Goal: Information Seeking & Learning: Understand process/instructions

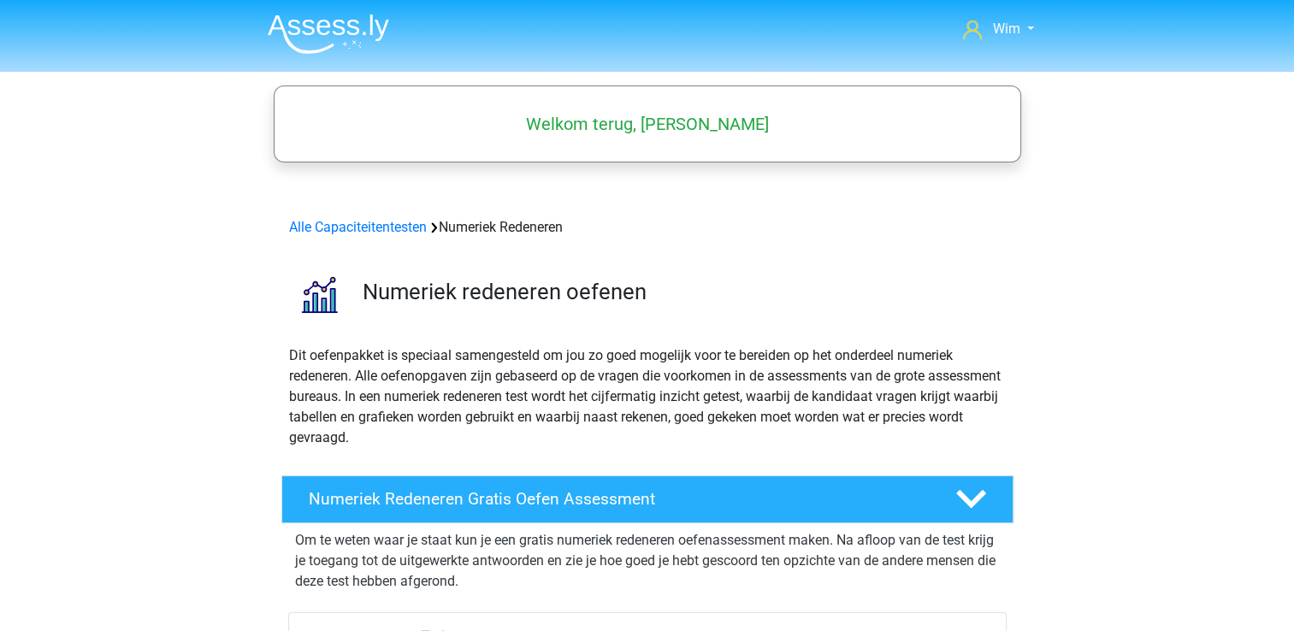
click at [352, 34] on img at bounding box center [328, 34] width 121 height 40
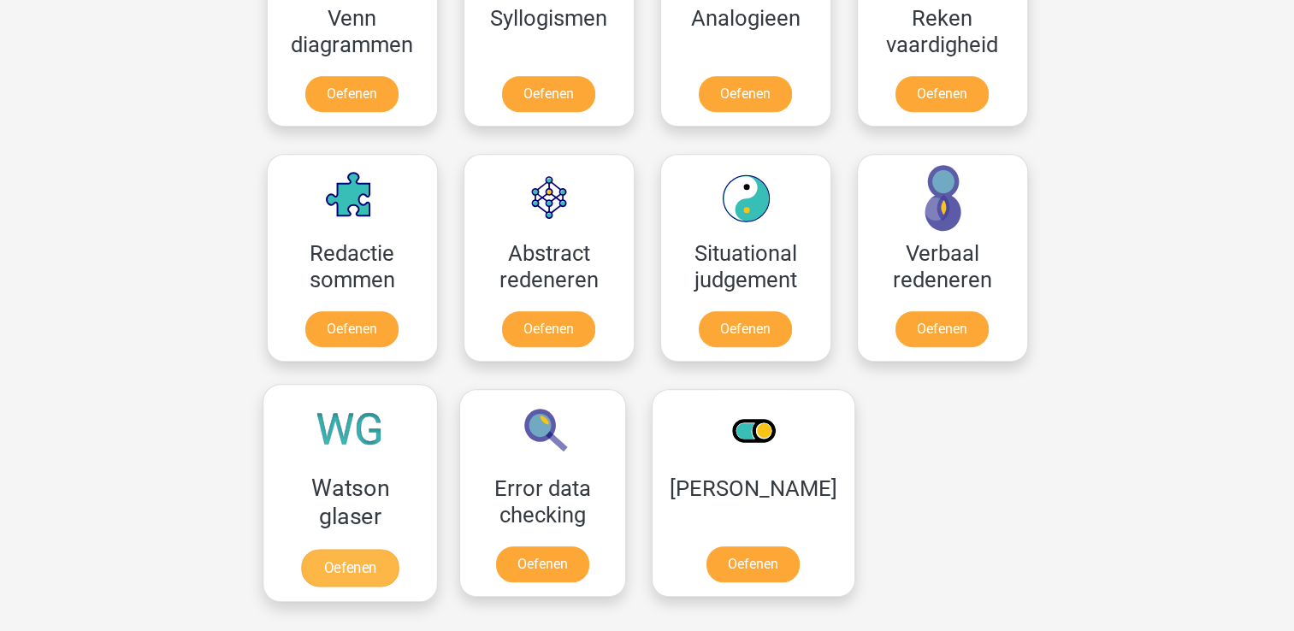
scroll to position [1112, 0]
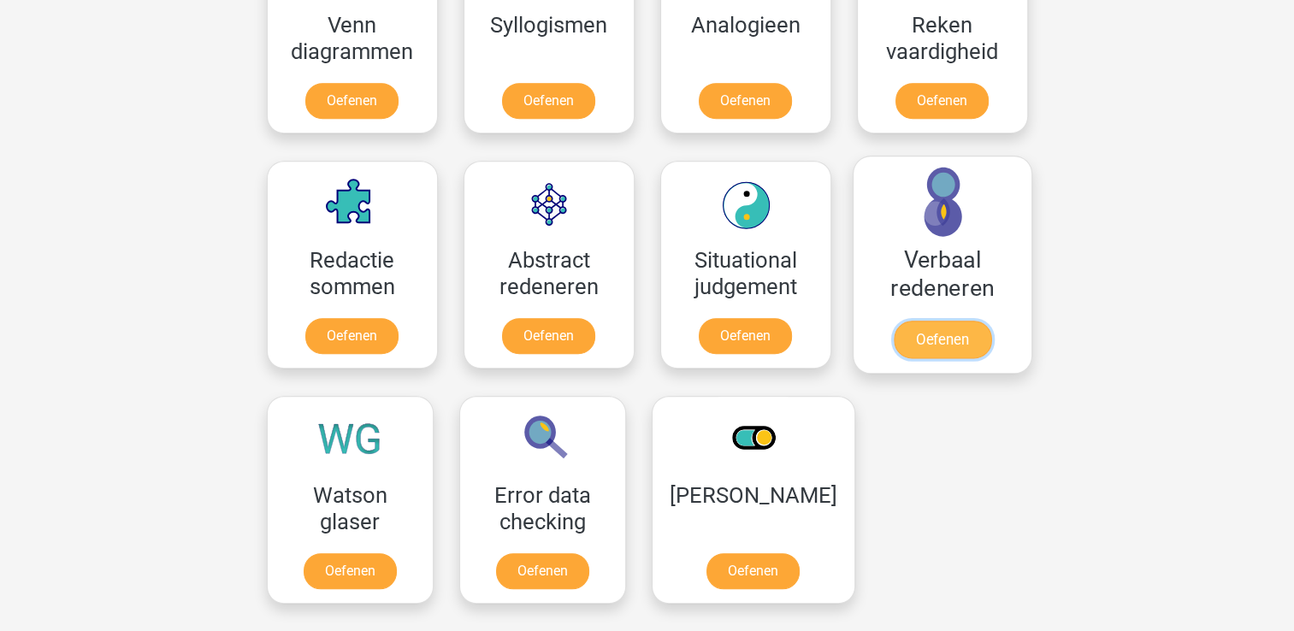
click at [976, 321] on link "Oefenen" at bounding box center [941, 340] width 97 height 38
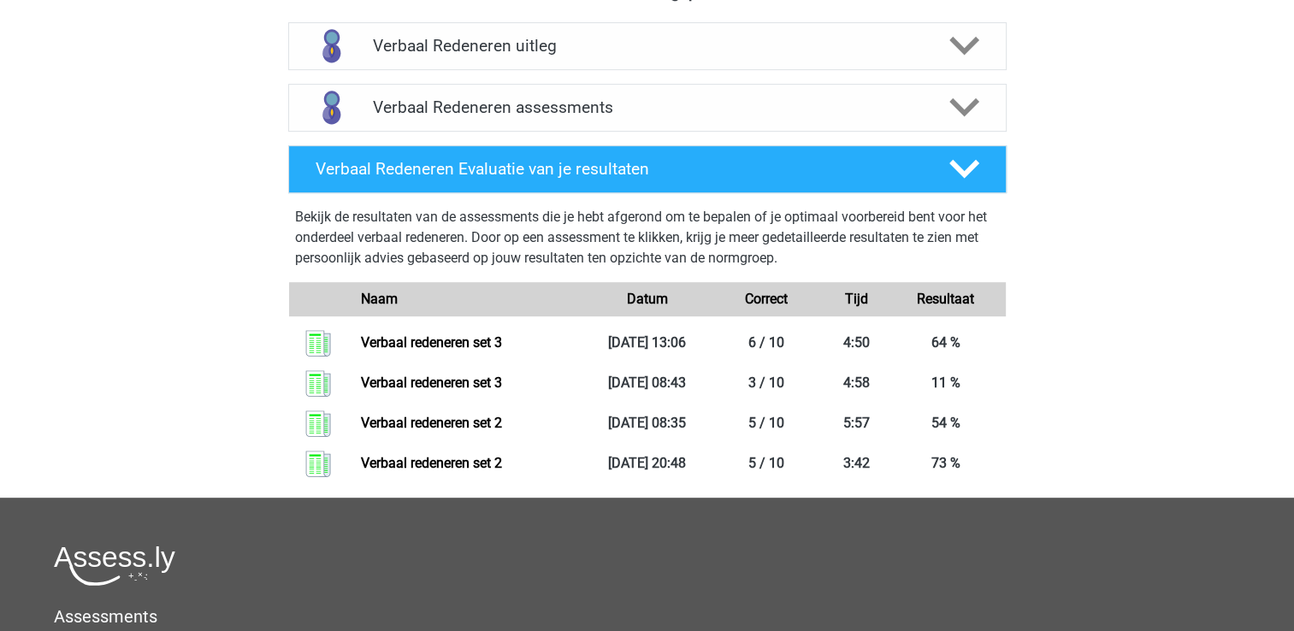
scroll to position [684, 0]
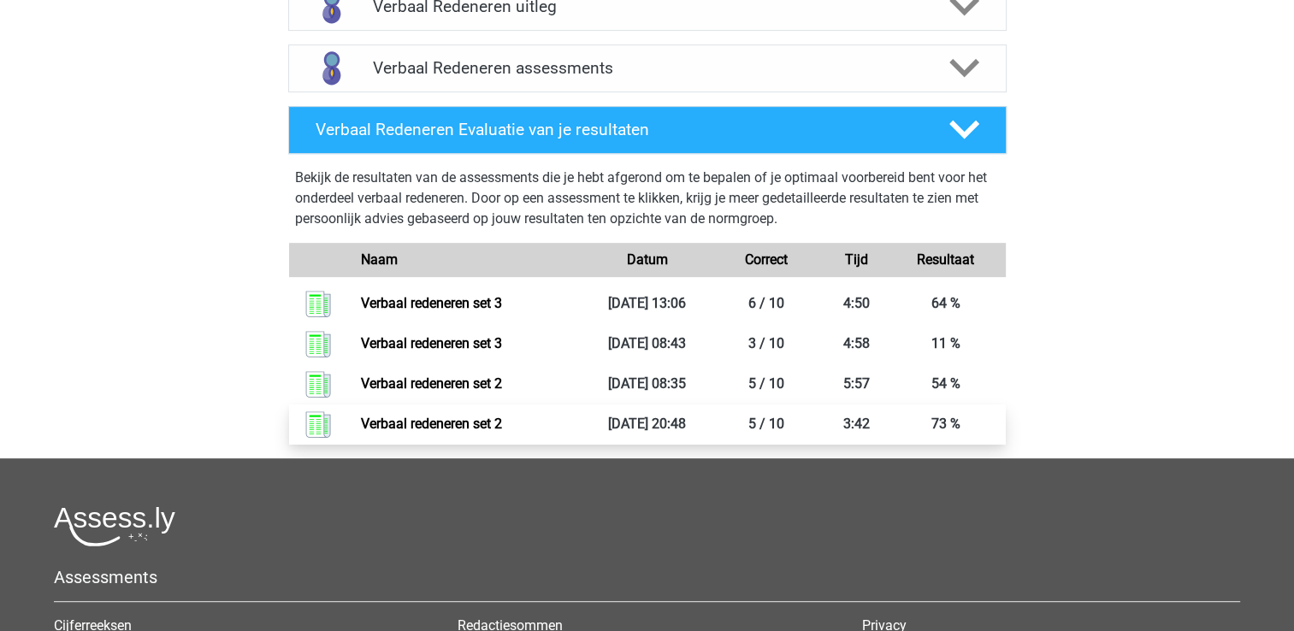
click at [468, 426] on link "Verbaal redeneren set 2" at bounding box center [431, 424] width 141 height 16
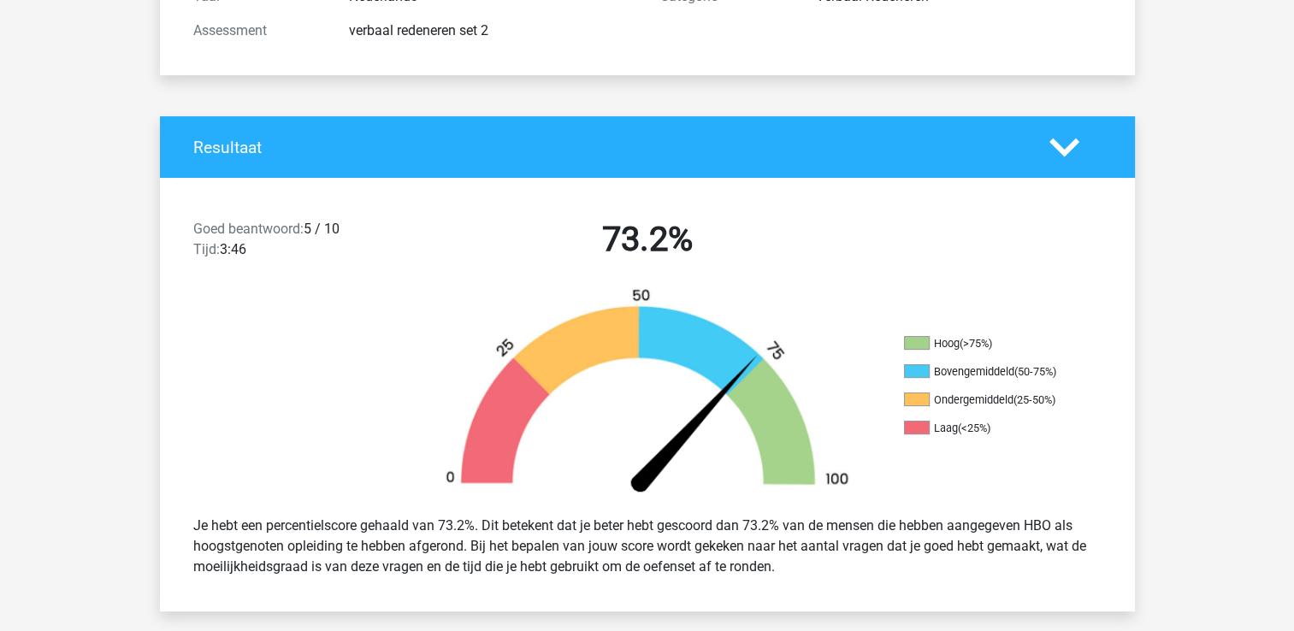
scroll to position [428, 0]
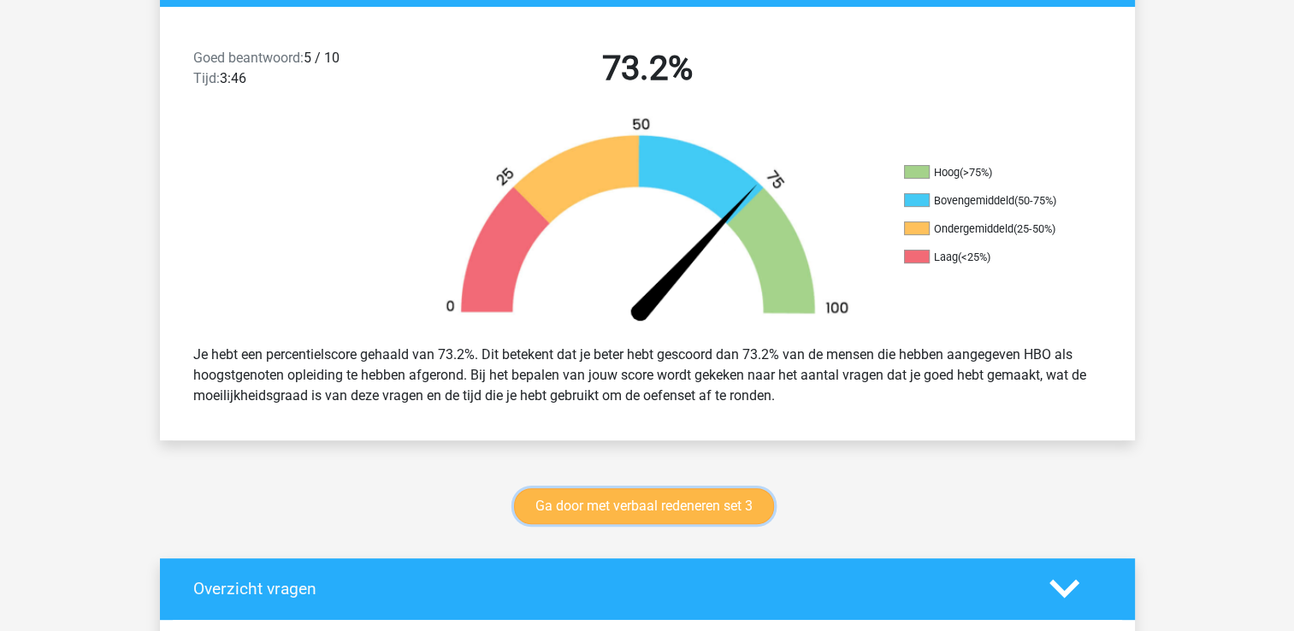
click at [629, 496] on link "Ga door met verbaal redeneren set 3" at bounding box center [644, 506] width 260 height 36
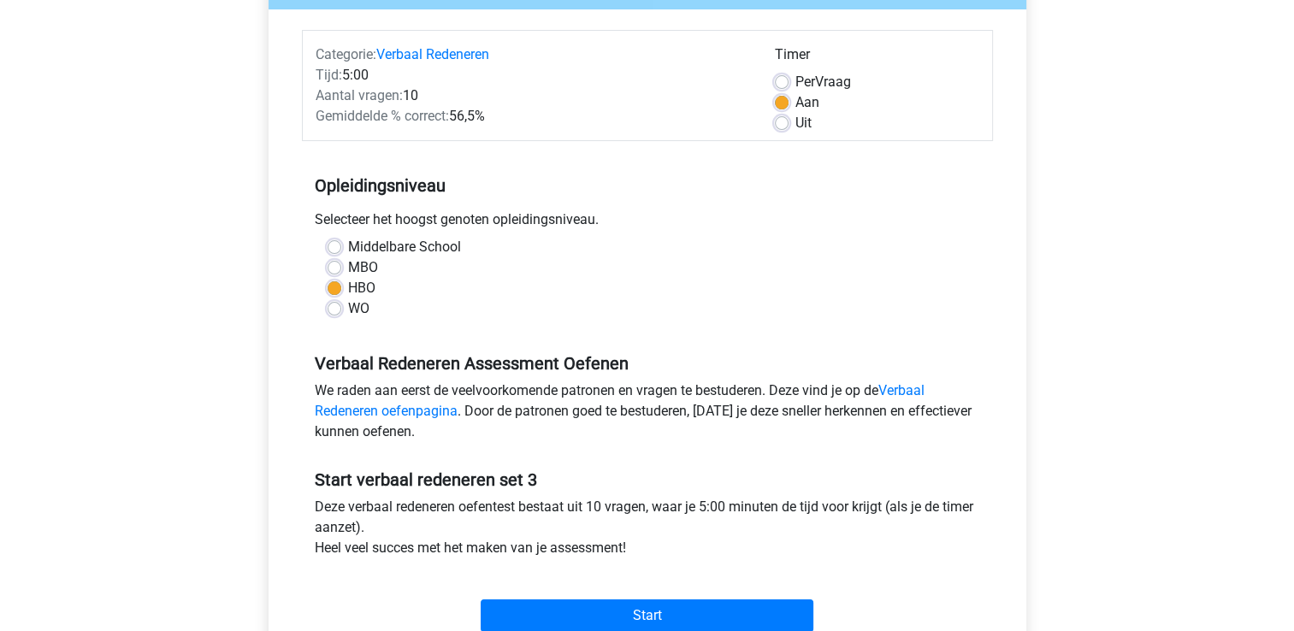
scroll to position [342, 0]
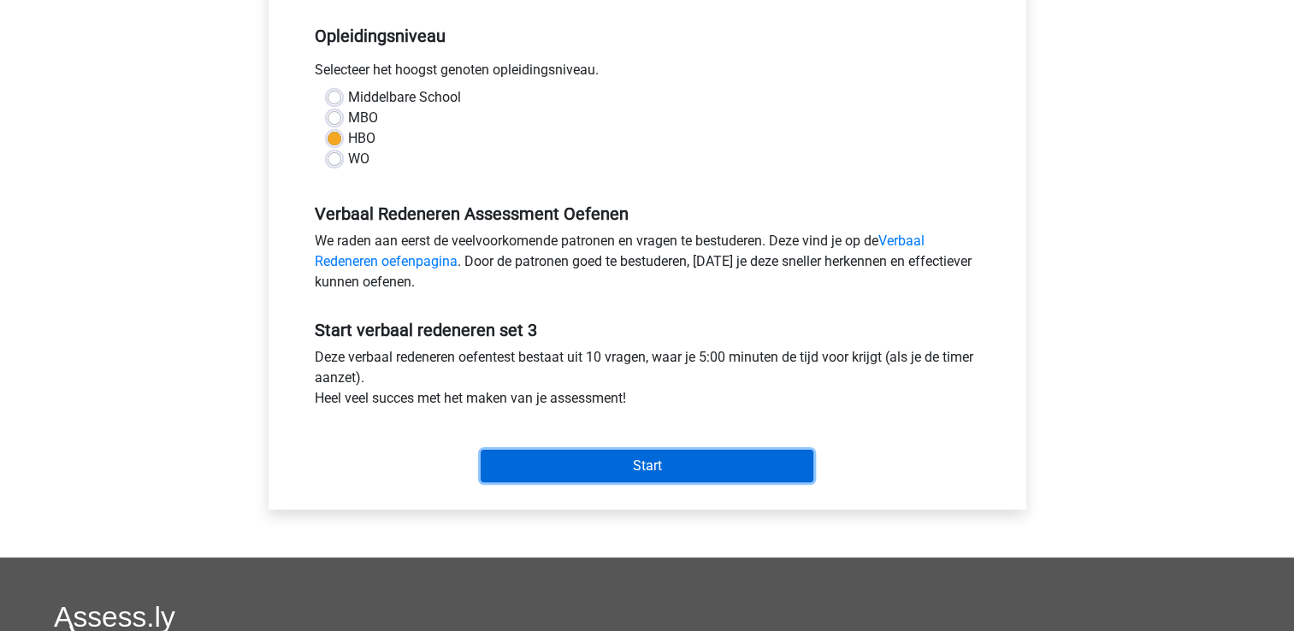
click at [626, 467] on input "Start" at bounding box center [647, 466] width 333 height 32
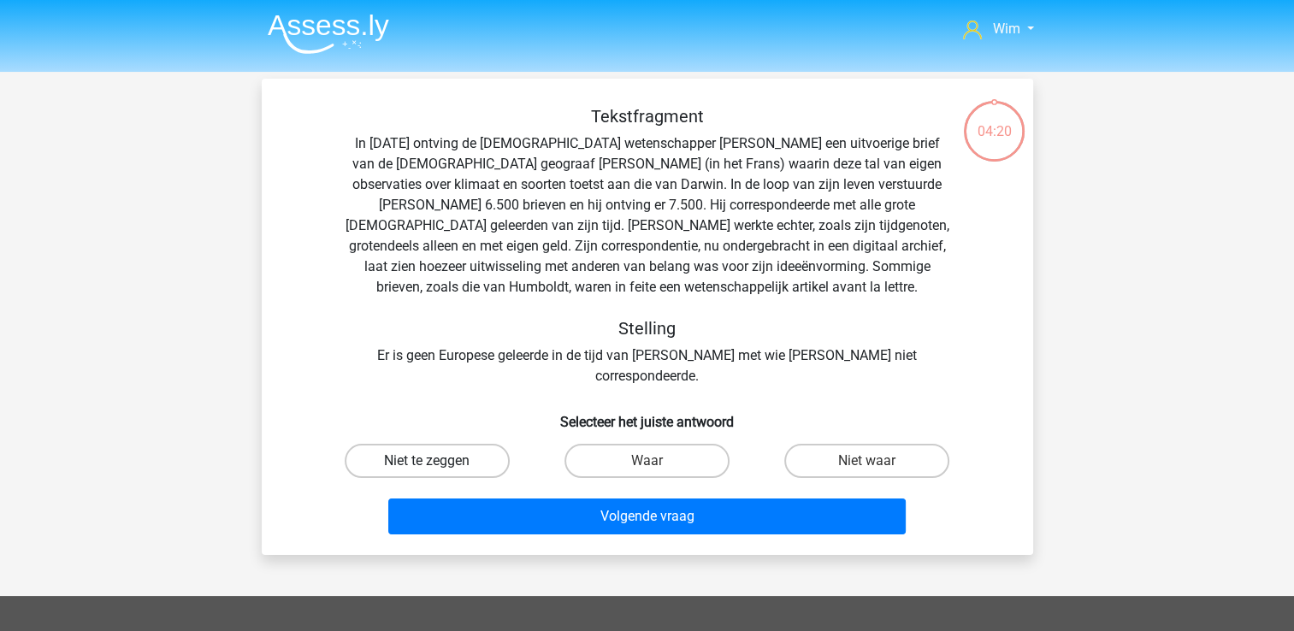
click at [448, 444] on label "Niet te zeggen" at bounding box center [427, 461] width 165 height 34
click at [438, 461] on input "Niet te zeggen" at bounding box center [432, 466] width 11 height 11
radio input "true"
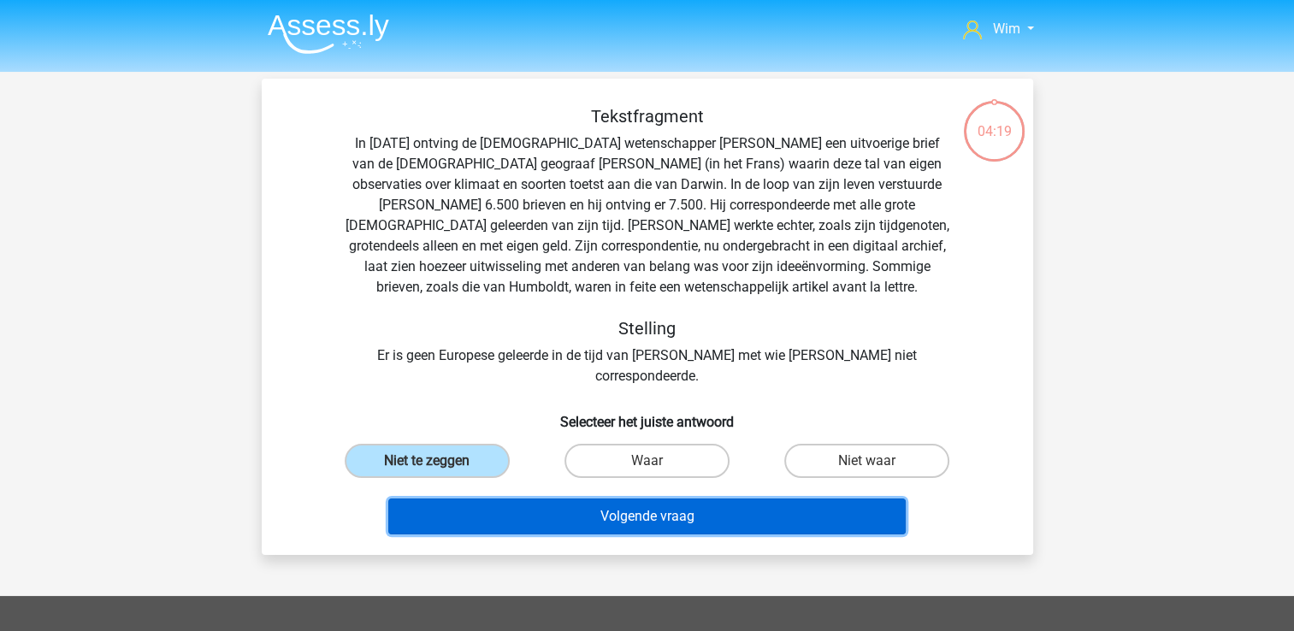
click at [486, 499] on button "Volgende vraag" at bounding box center [646, 517] width 517 height 36
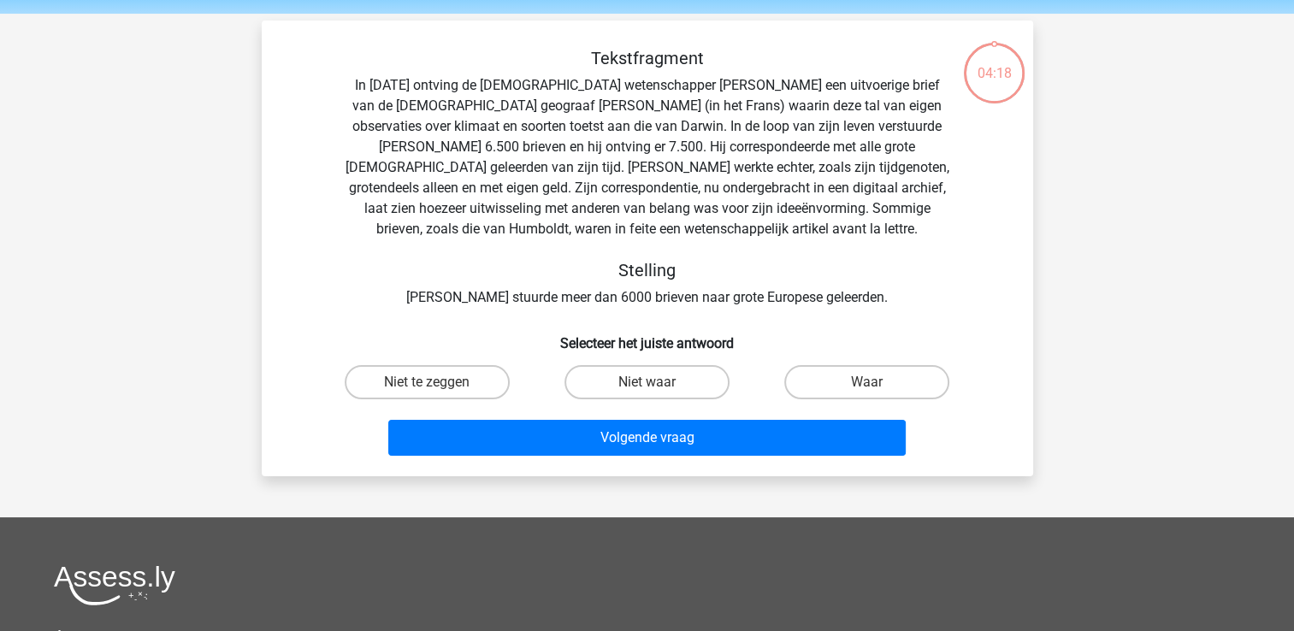
scroll to position [79, 0]
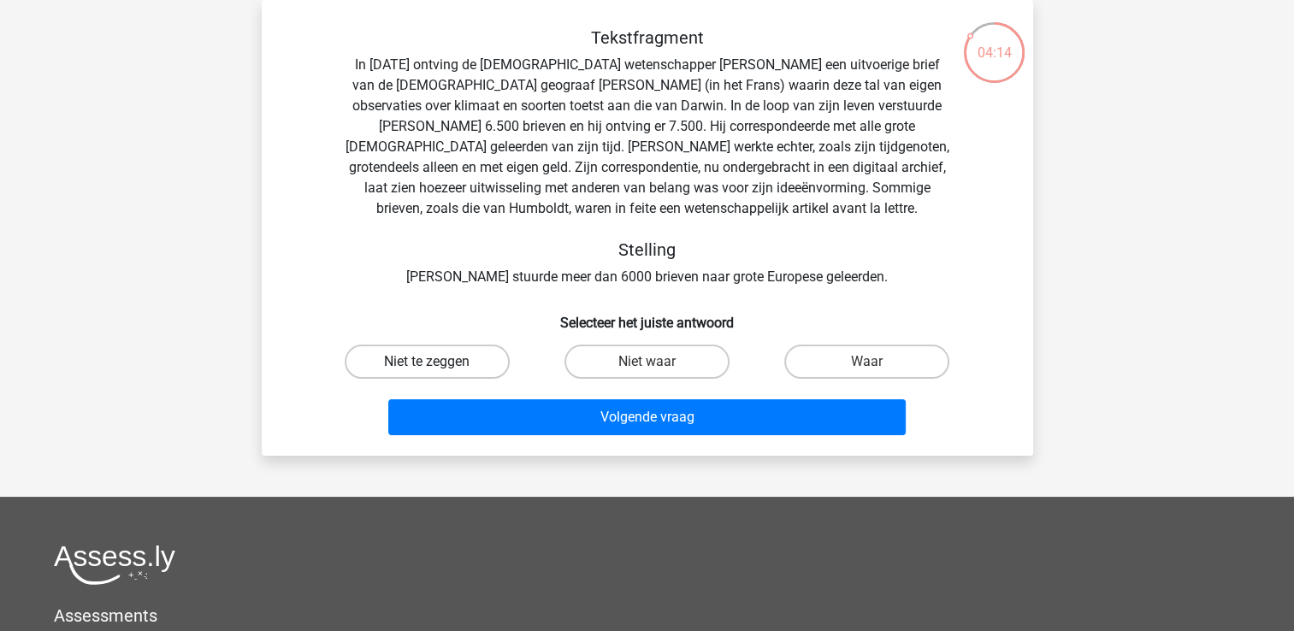
click at [428, 354] on label "Niet te zeggen" at bounding box center [427, 362] width 165 height 34
click at [428, 362] on input "Niet te zeggen" at bounding box center [432, 367] width 11 height 11
radio input "true"
click at [899, 368] on label "Waar" at bounding box center [866, 362] width 165 height 34
click at [878, 368] on input "Waar" at bounding box center [872, 367] width 11 height 11
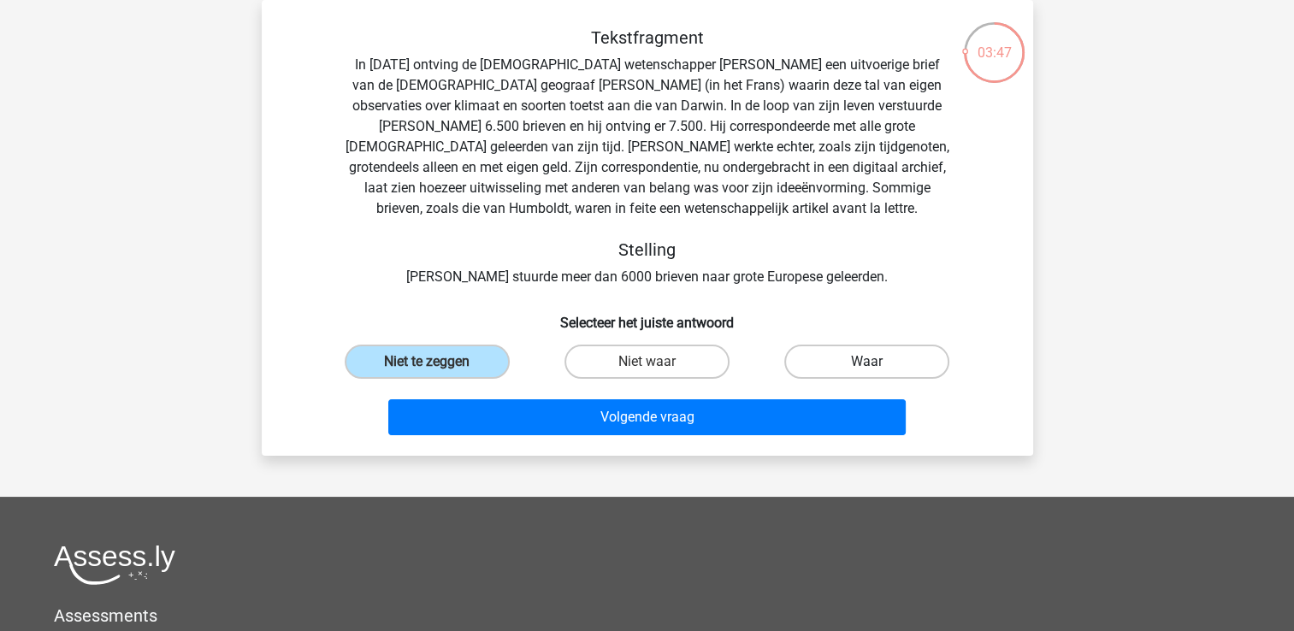
radio input "true"
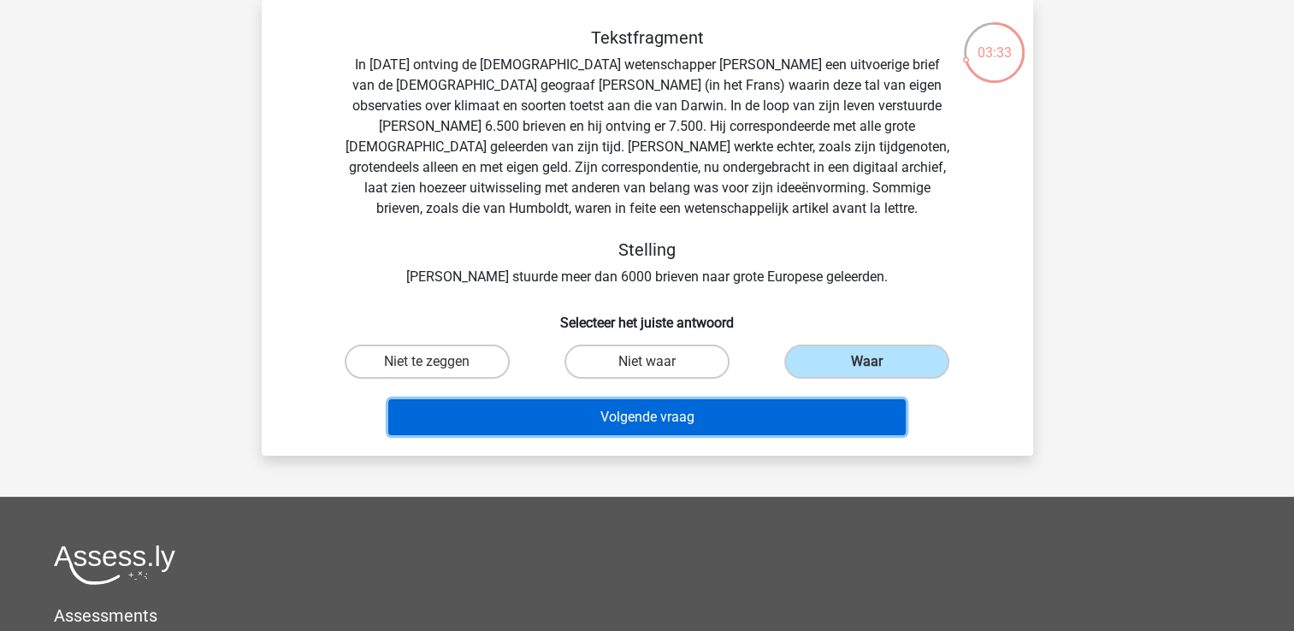
click at [749, 422] on button "Volgende vraag" at bounding box center [646, 417] width 517 height 36
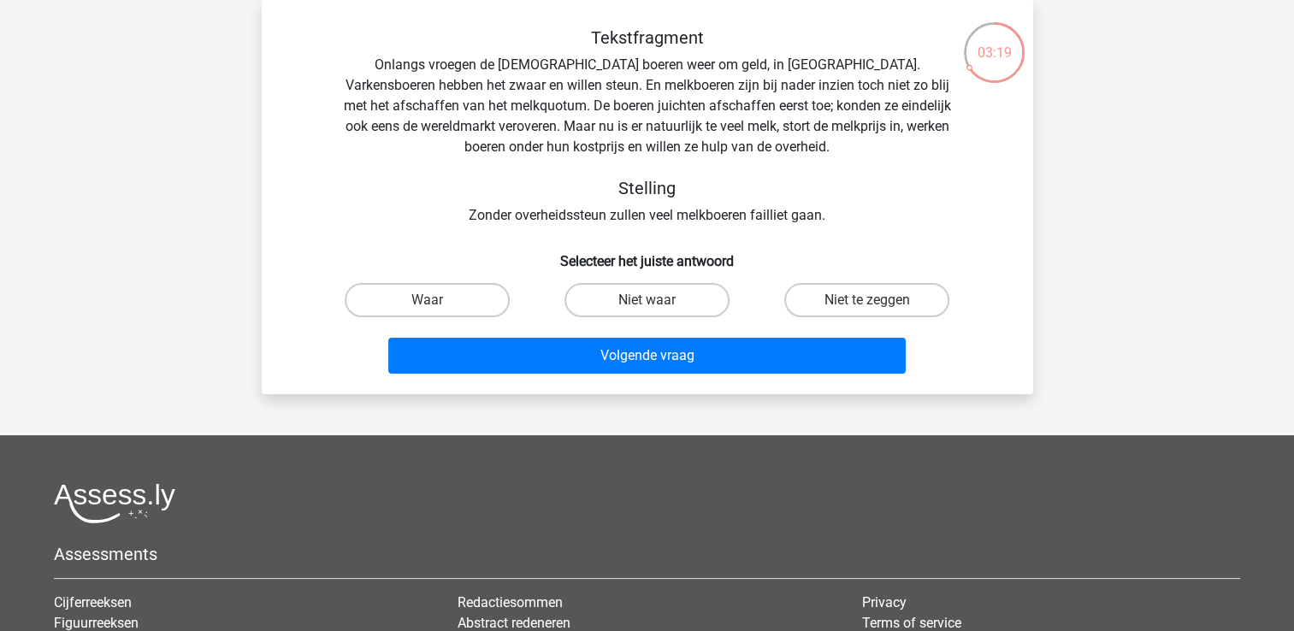
drag, startPoint x: 712, startPoint y: 416, endPoint x: 1032, endPoint y: 287, distance: 345.4
click at [1037, 286] on div "Wim wim.vergauwen@mediwet.be Nederlands English" at bounding box center [647, 404] width 1294 height 966
click at [896, 305] on label "Niet te zeggen" at bounding box center [866, 300] width 165 height 34
click at [878, 305] on input "Niet te zeggen" at bounding box center [872, 305] width 11 height 11
radio input "true"
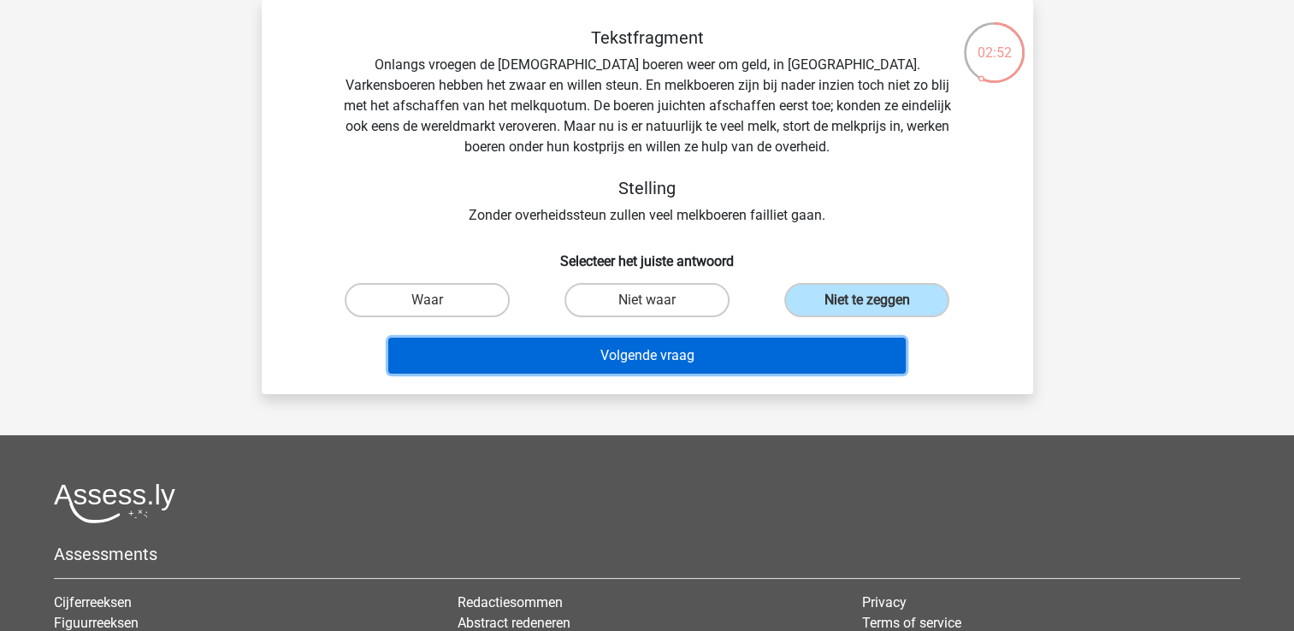
click at [749, 347] on button "Volgende vraag" at bounding box center [646, 356] width 517 height 36
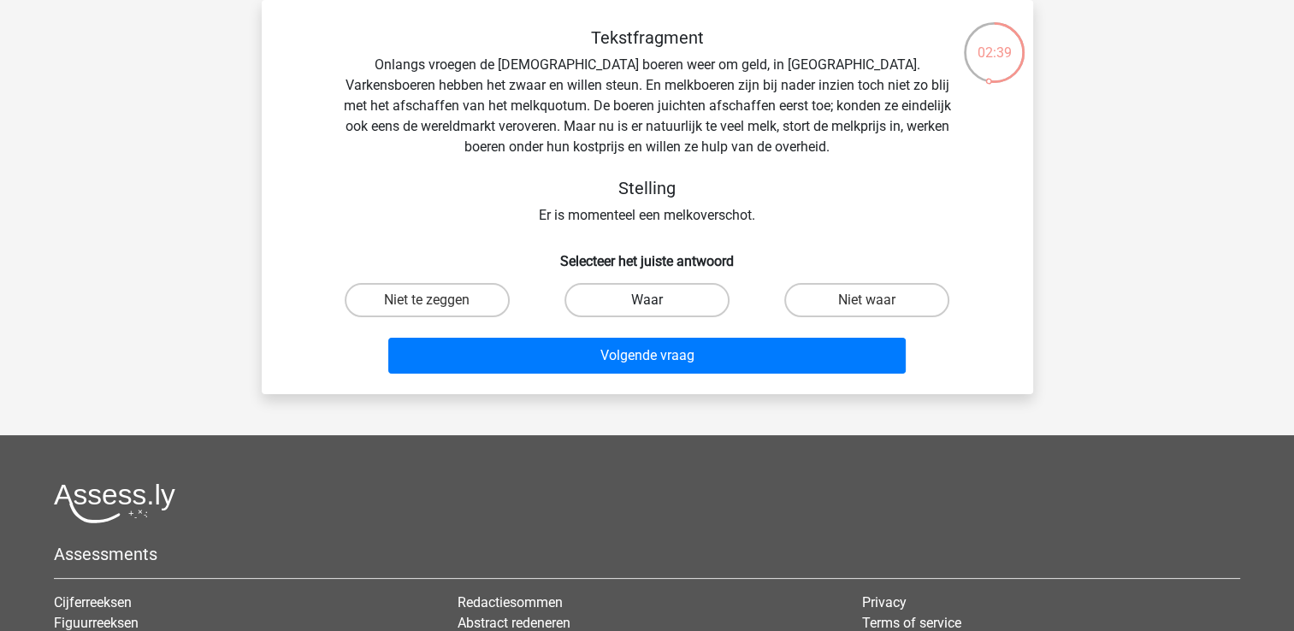
click at [616, 291] on label "Waar" at bounding box center [646, 300] width 165 height 34
click at [647, 300] on input "Waar" at bounding box center [652, 305] width 11 height 11
radio input "true"
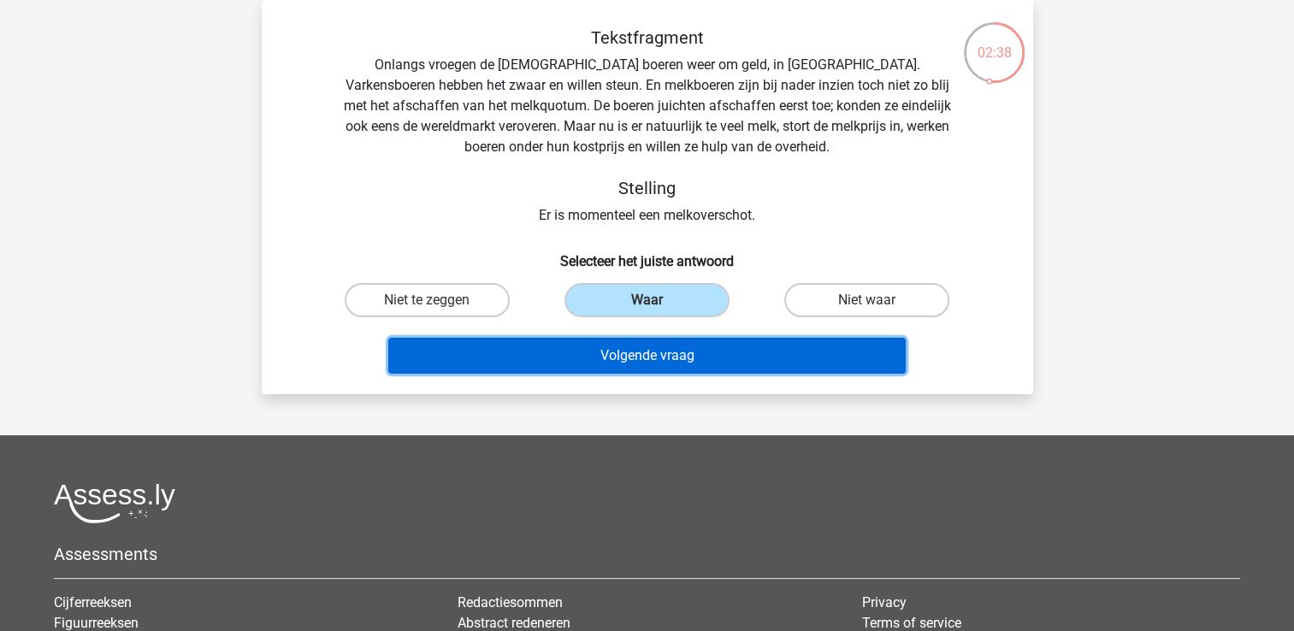
click at [621, 349] on button "Volgende vraag" at bounding box center [646, 356] width 517 height 36
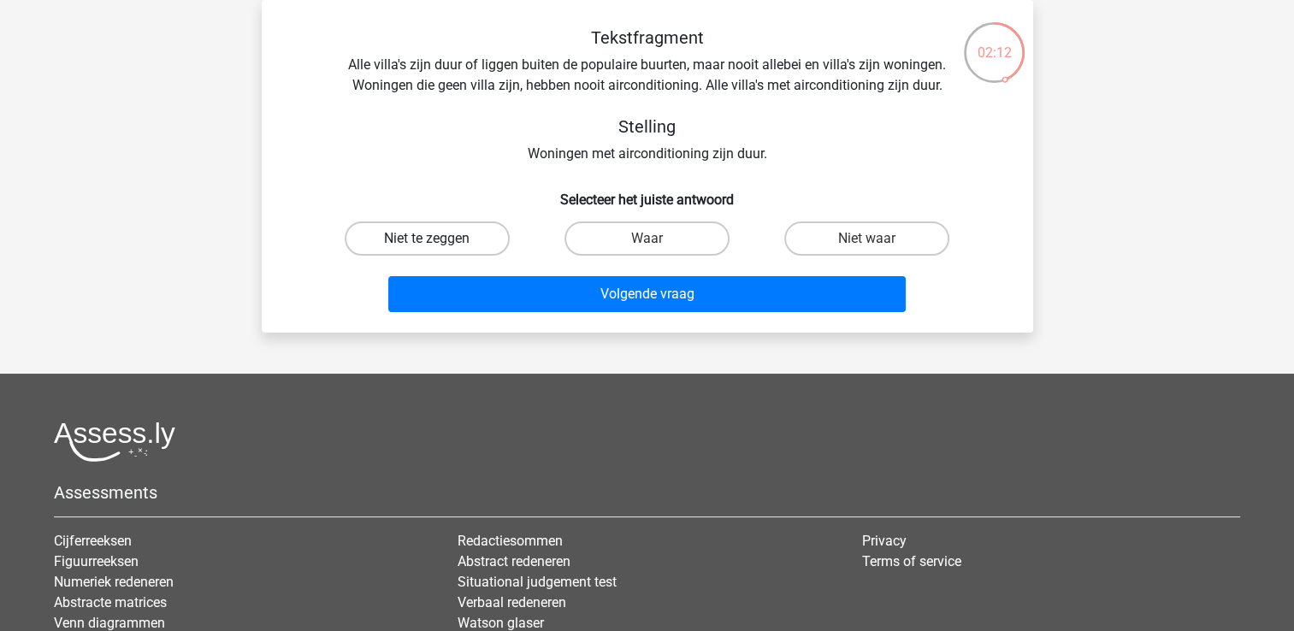
click at [453, 249] on label "Niet te zeggen" at bounding box center [427, 239] width 165 height 34
click at [438, 249] on input "Niet te zeggen" at bounding box center [432, 244] width 11 height 11
radio input "true"
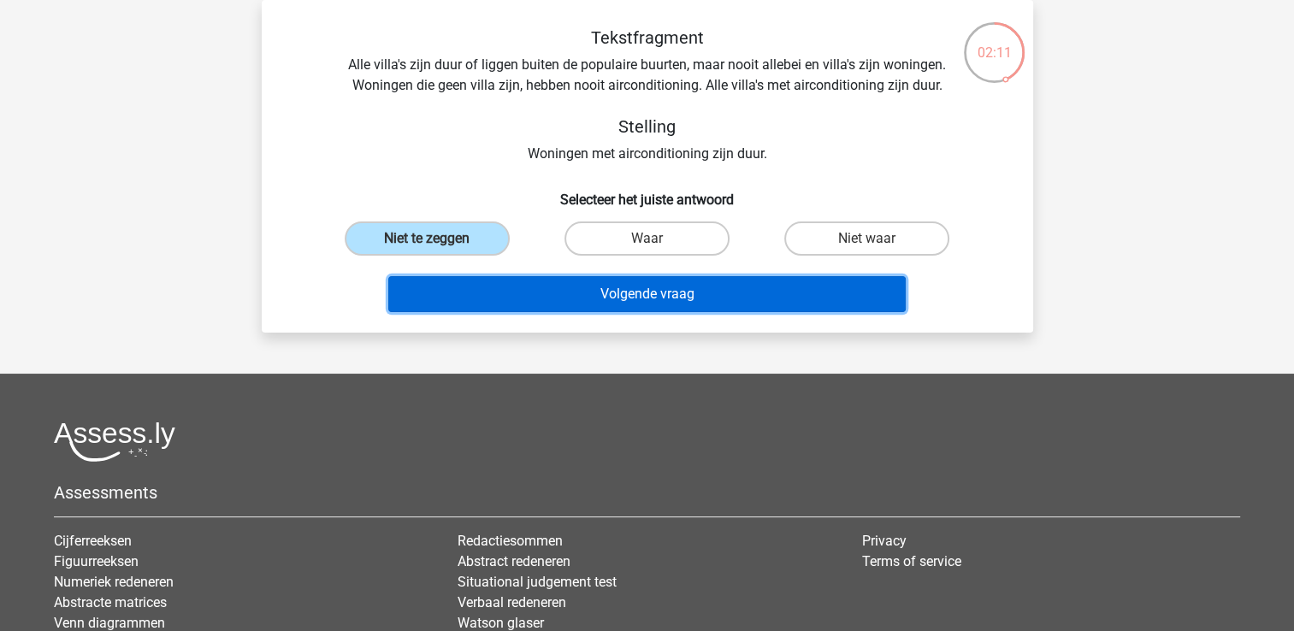
click at [535, 285] on button "Volgende vraag" at bounding box center [646, 294] width 517 height 36
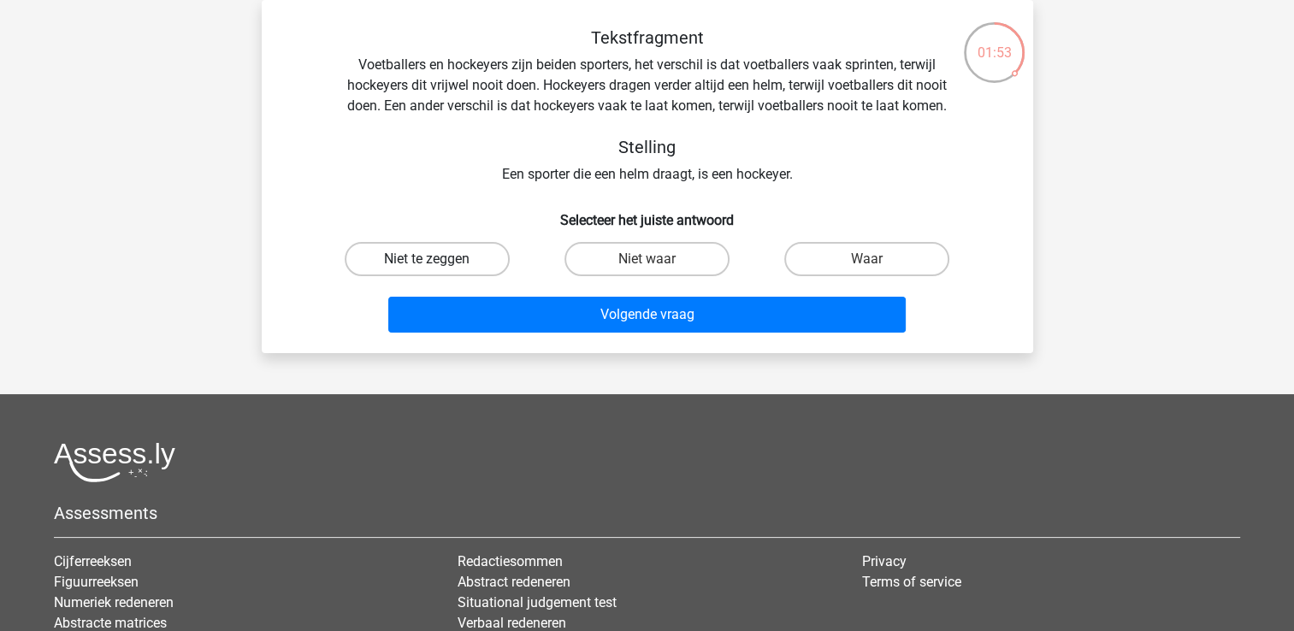
click at [465, 262] on label "Niet te zeggen" at bounding box center [427, 259] width 165 height 34
click at [438, 262] on input "Niet te zeggen" at bounding box center [432, 264] width 11 height 11
radio input "true"
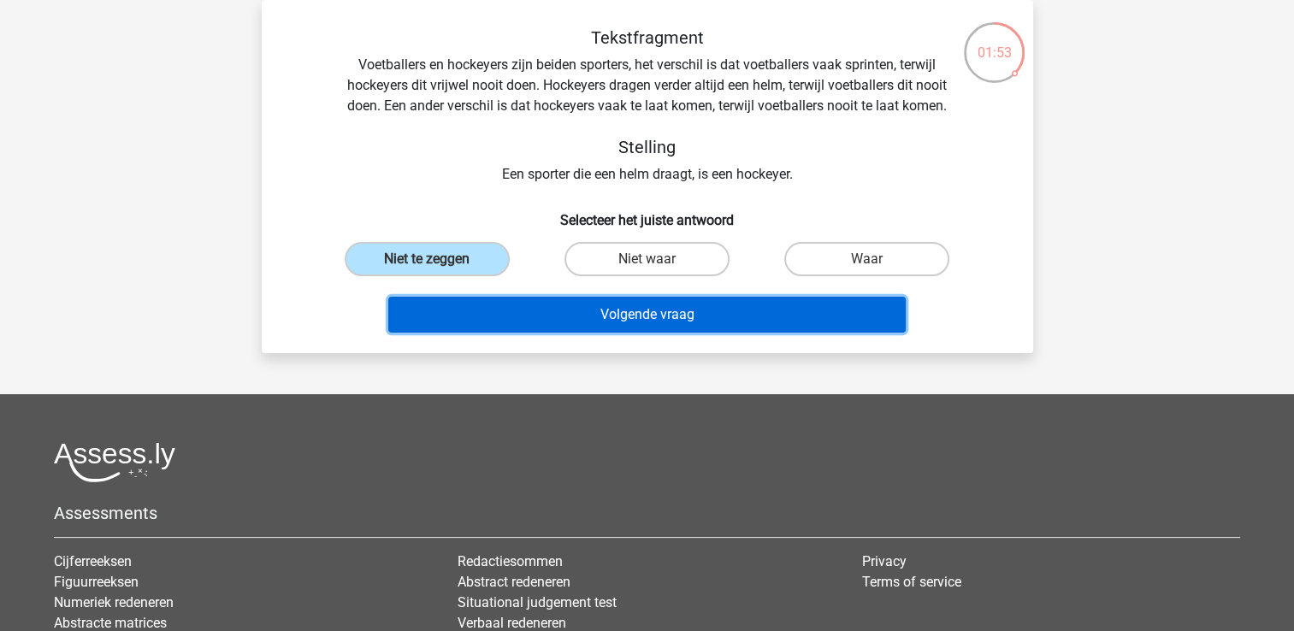
click at [511, 299] on button "Volgende vraag" at bounding box center [646, 315] width 517 height 36
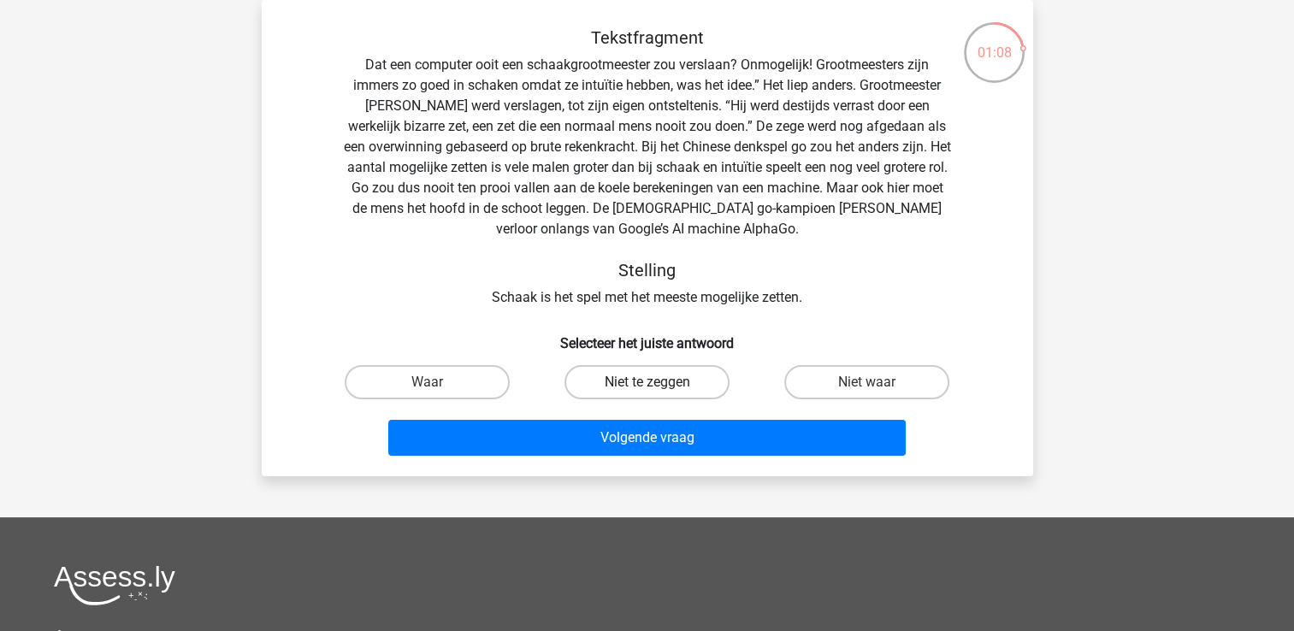
click at [647, 380] on label "Niet te zeggen" at bounding box center [646, 382] width 165 height 34
click at [647, 382] on input "Niet te zeggen" at bounding box center [652, 387] width 11 height 11
radio input "true"
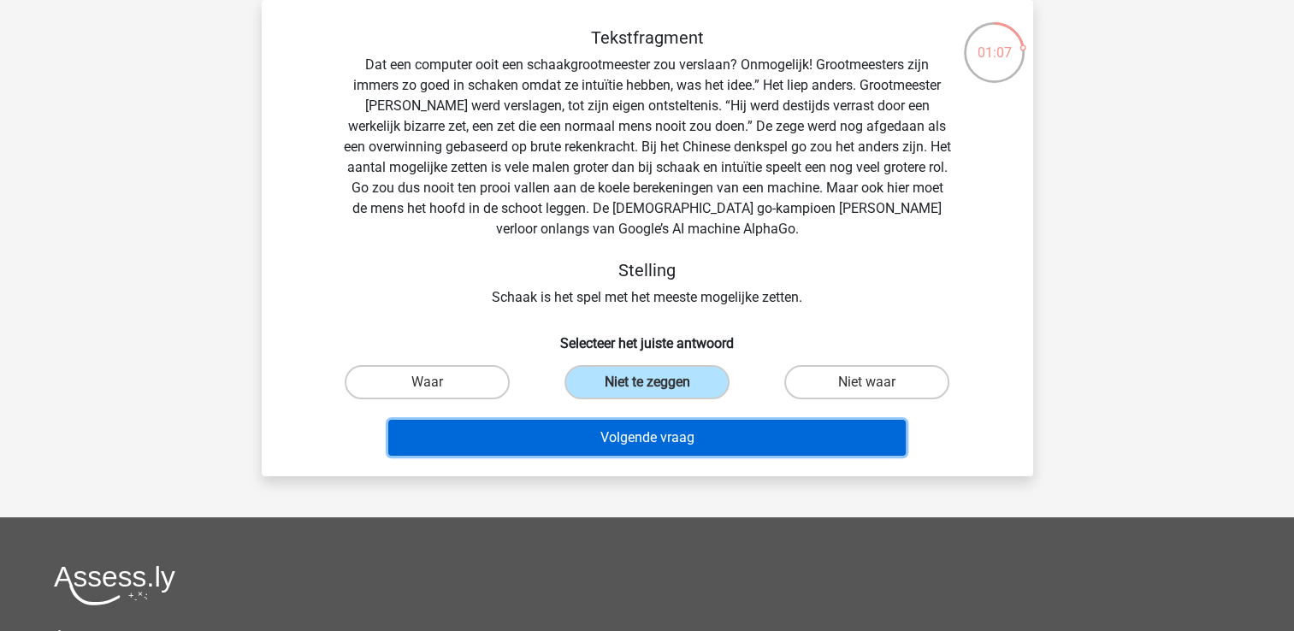
click at [654, 427] on button "Volgende vraag" at bounding box center [646, 438] width 517 height 36
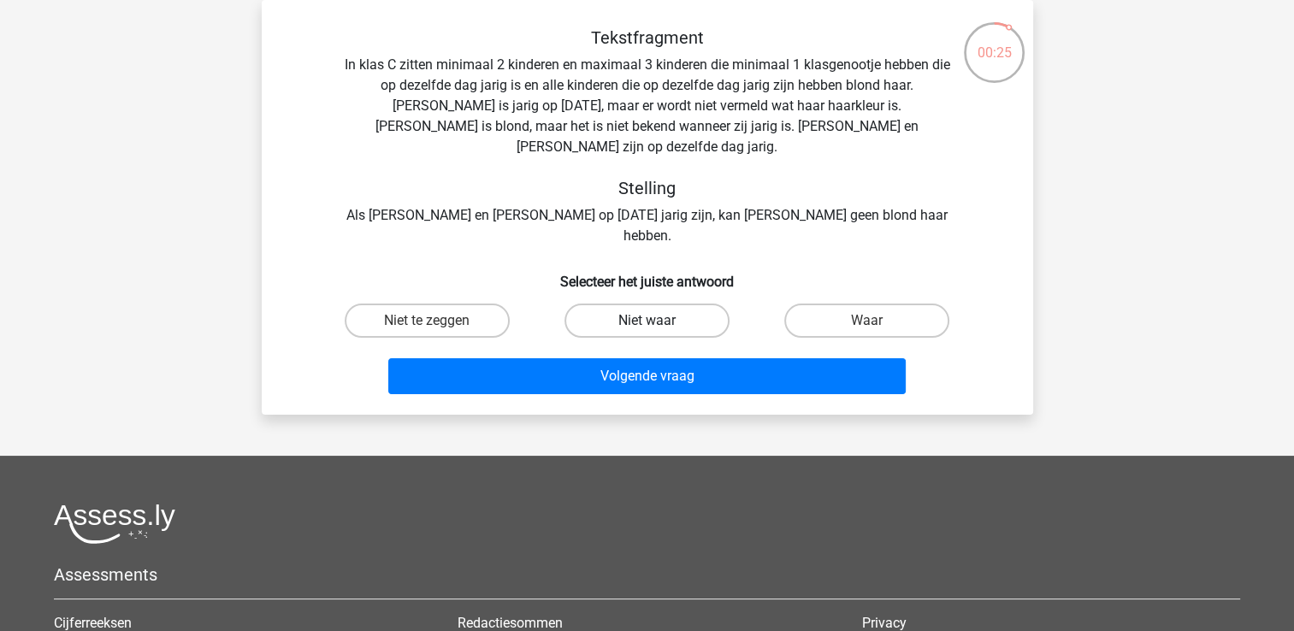
click at [621, 304] on label "Niet waar" at bounding box center [646, 321] width 165 height 34
click at [647, 321] on input "Niet waar" at bounding box center [652, 326] width 11 height 11
radio input "true"
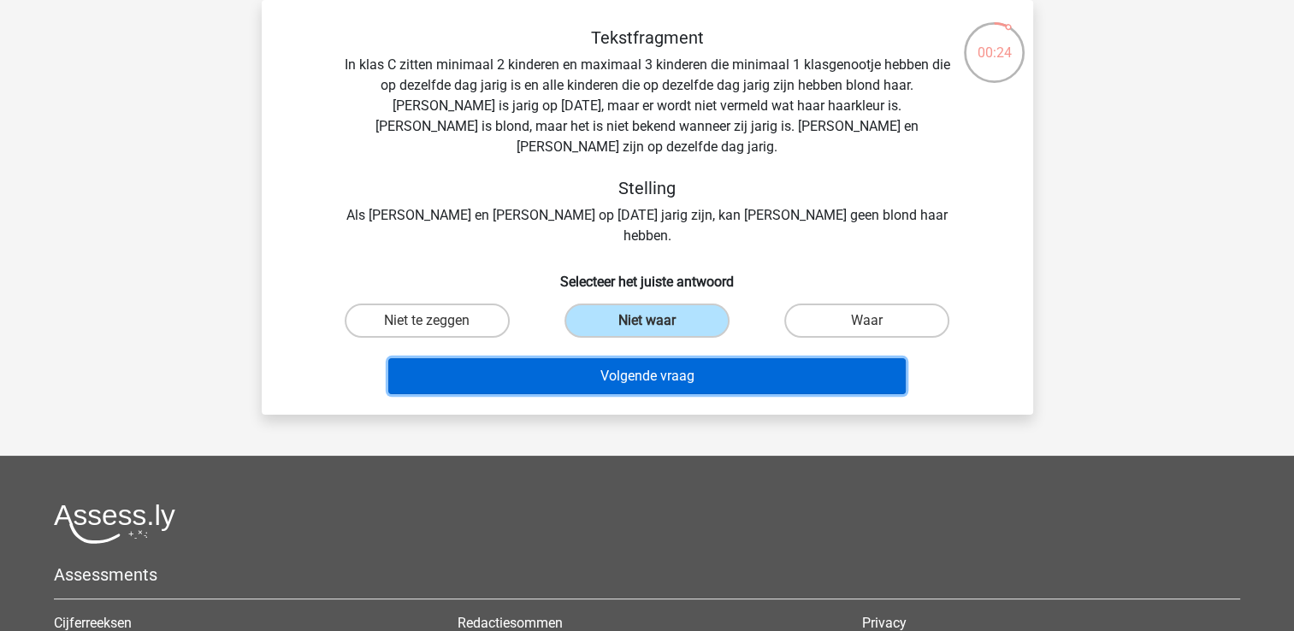
click at [606, 358] on button "Volgende vraag" at bounding box center [646, 376] width 517 height 36
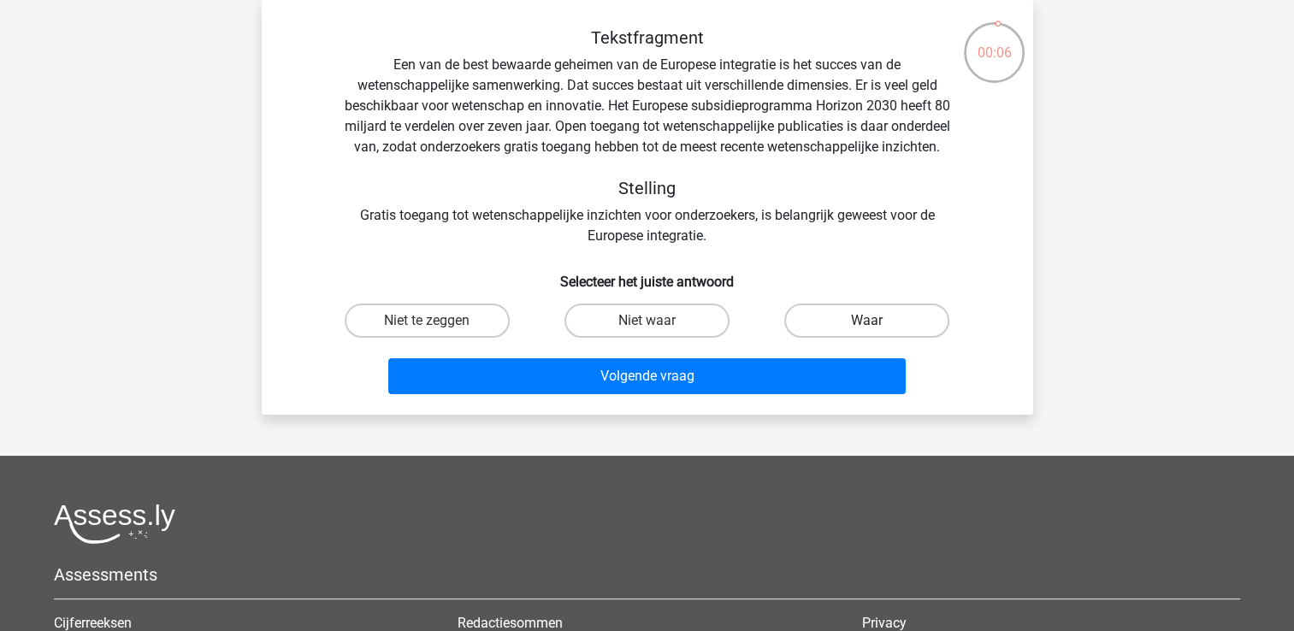
click at [836, 338] on label "Waar" at bounding box center [866, 321] width 165 height 34
click at [867, 332] on input "Waar" at bounding box center [872, 326] width 11 height 11
radio input "true"
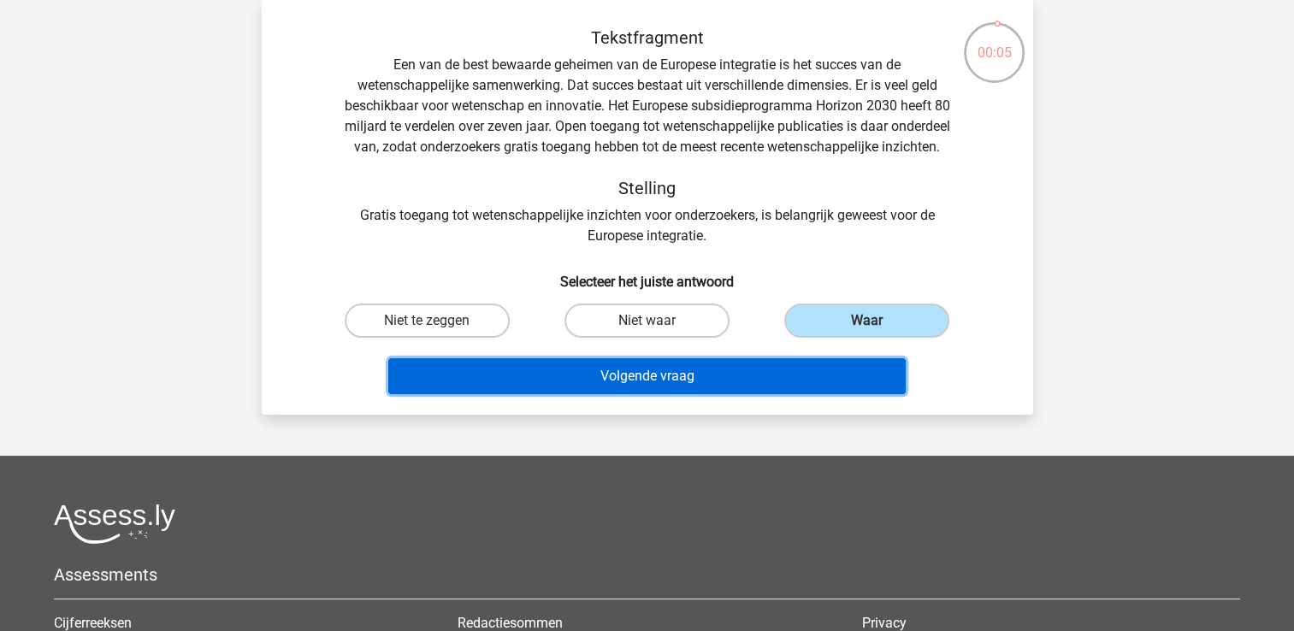
click at [787, 394] on button "Volgende vraag" at bounding box center [646, 376] width 517 height 36
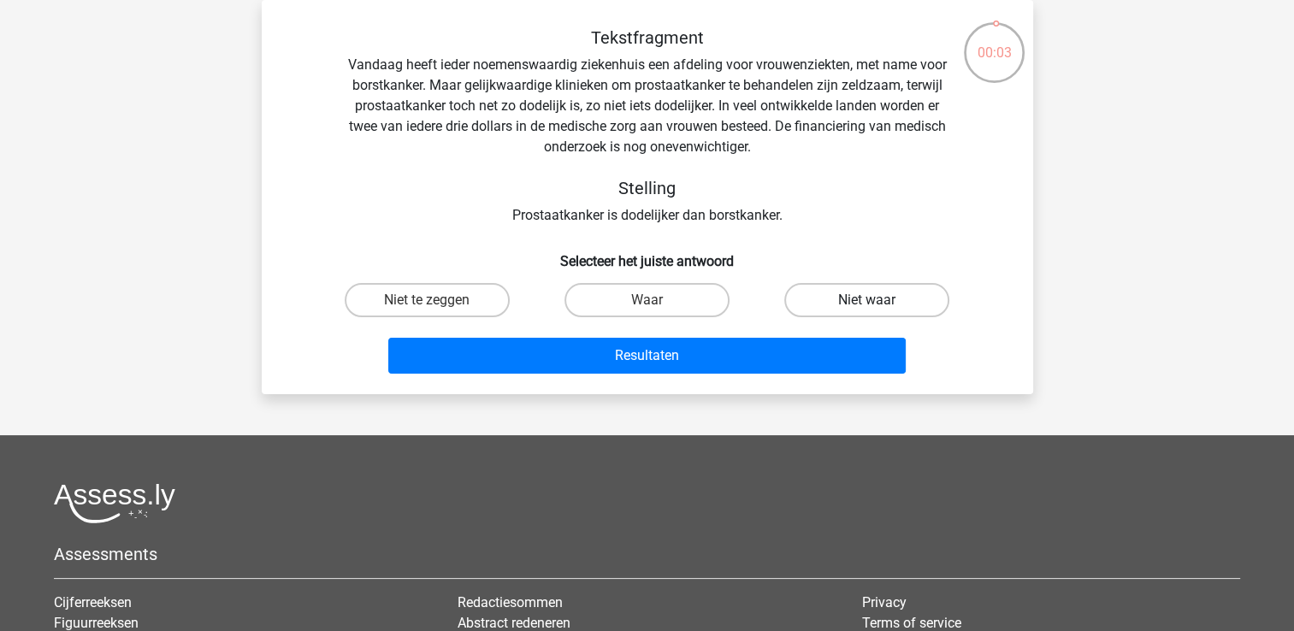
click at [819, 304] on label "Niet waar" at bounding box center [866, 300] width 165 height 34
click at [867, 304] on input "Niet waar" at bounding box center [872, 305] width 11 height 11
radio input "true"
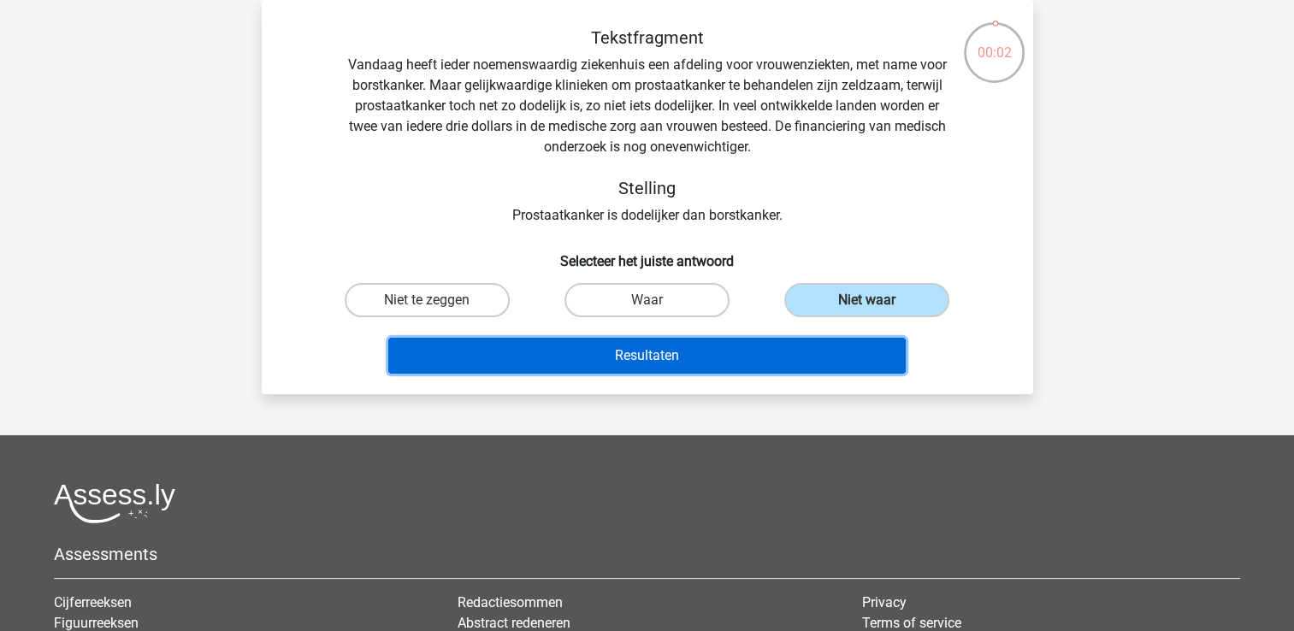
click at [767, 347] on button "Resultaten" at bounding box center [646, 356] width 517 height 36
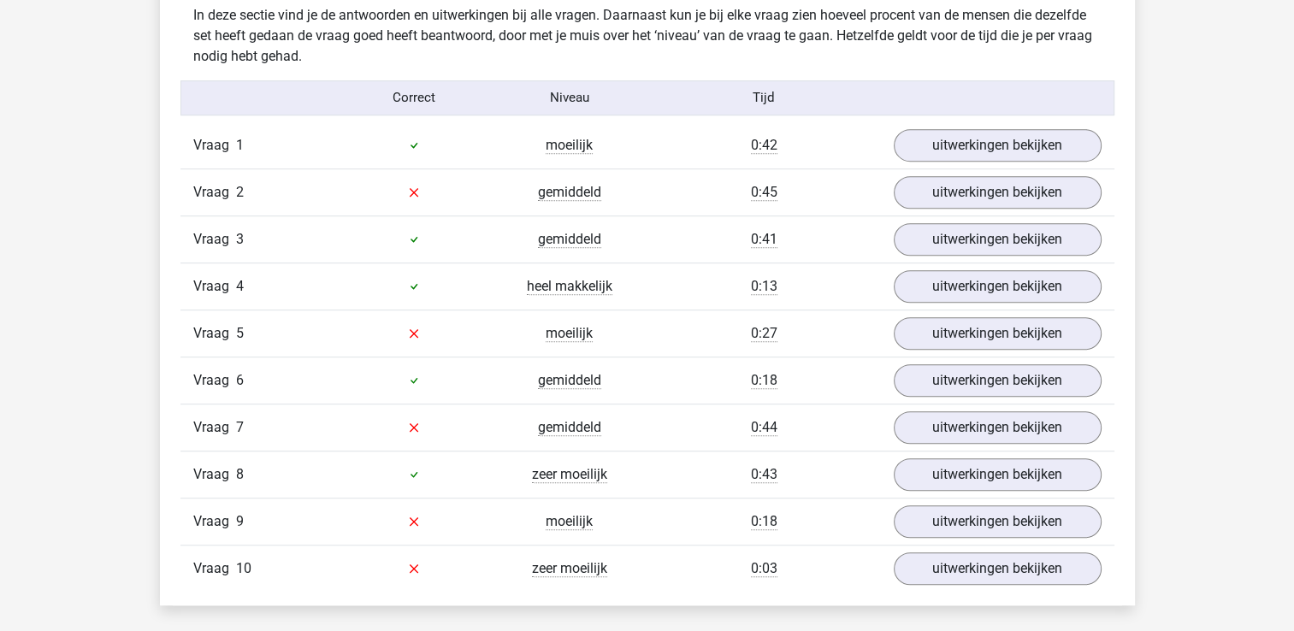
scroll to position [1026, 0]
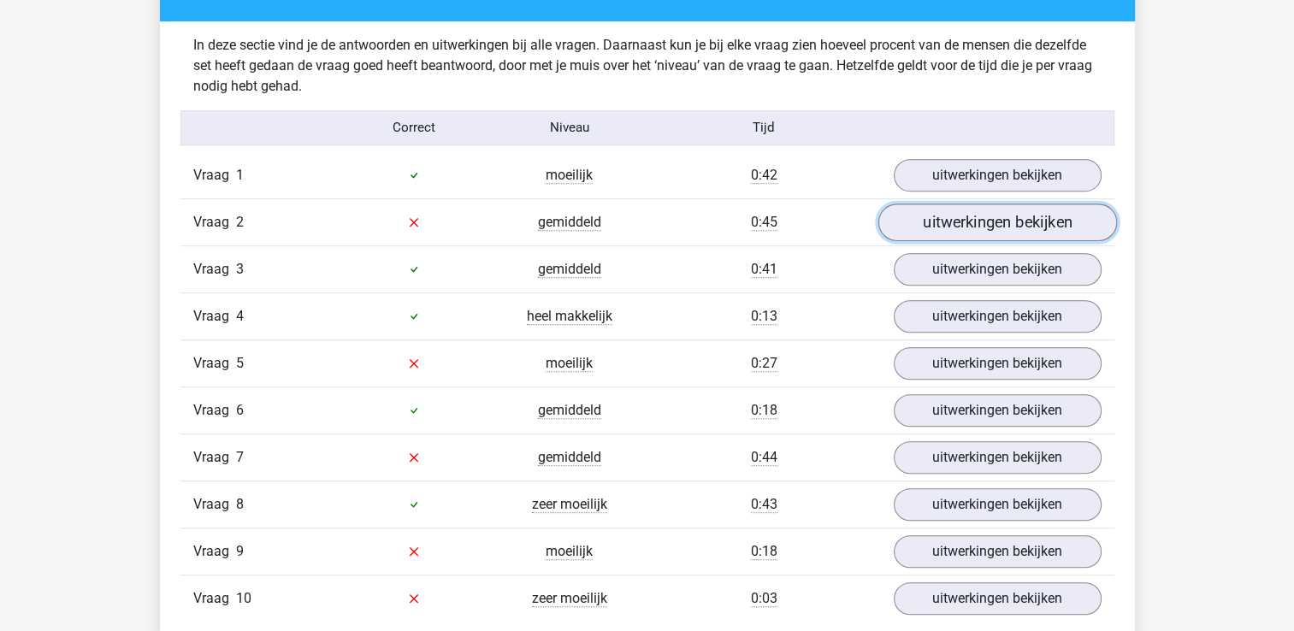
click at [958, 227] on link "uitwerkingen bekijken" at bounding box center [996, 223] width 239 height 38
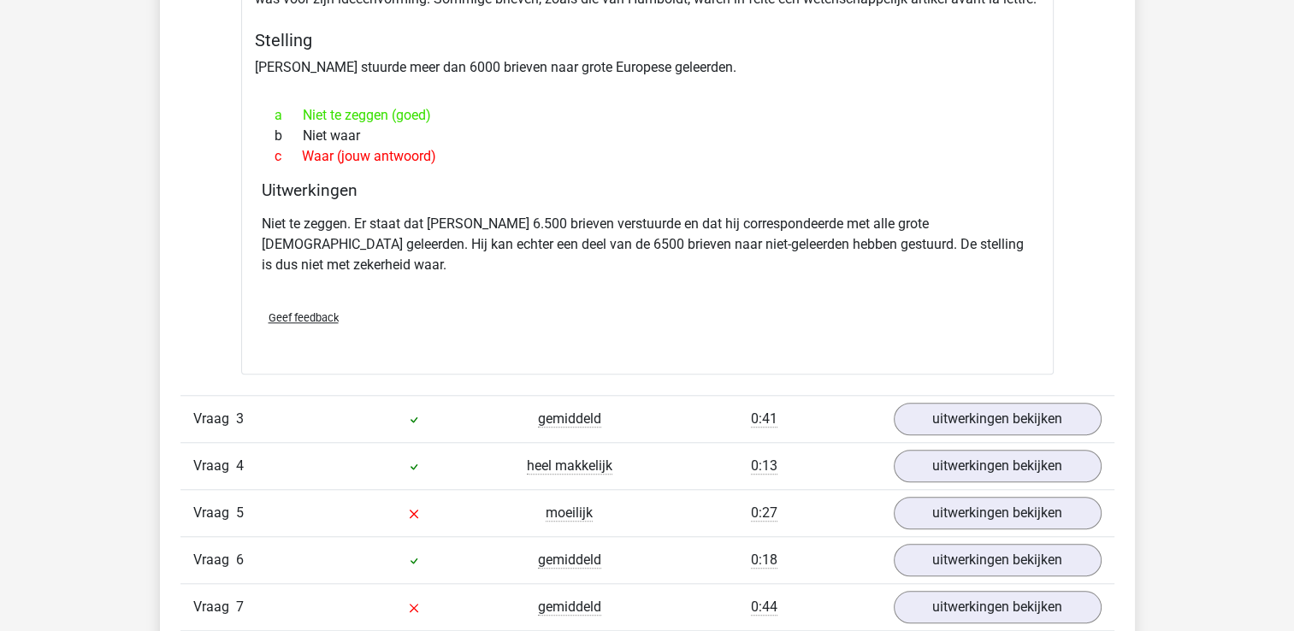
scroll to position [1539, 0]
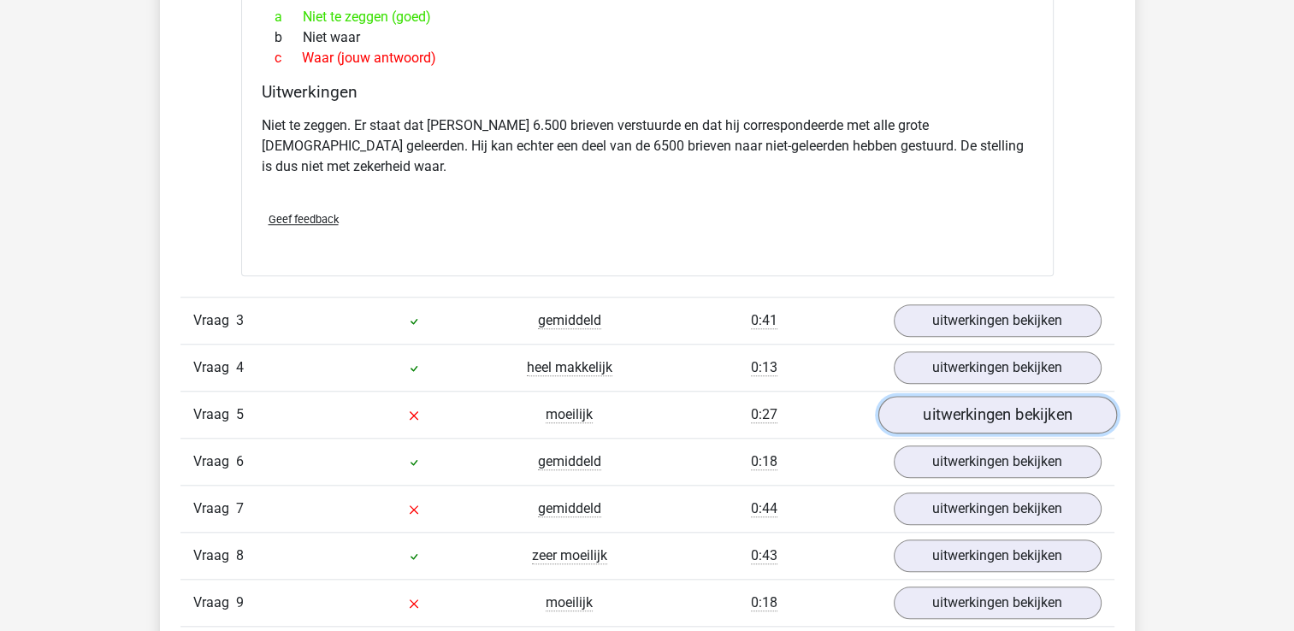
click at [981, 398] on link "uitwerkingen bekijken" at bounding box center [996, 415] width 239 height 38
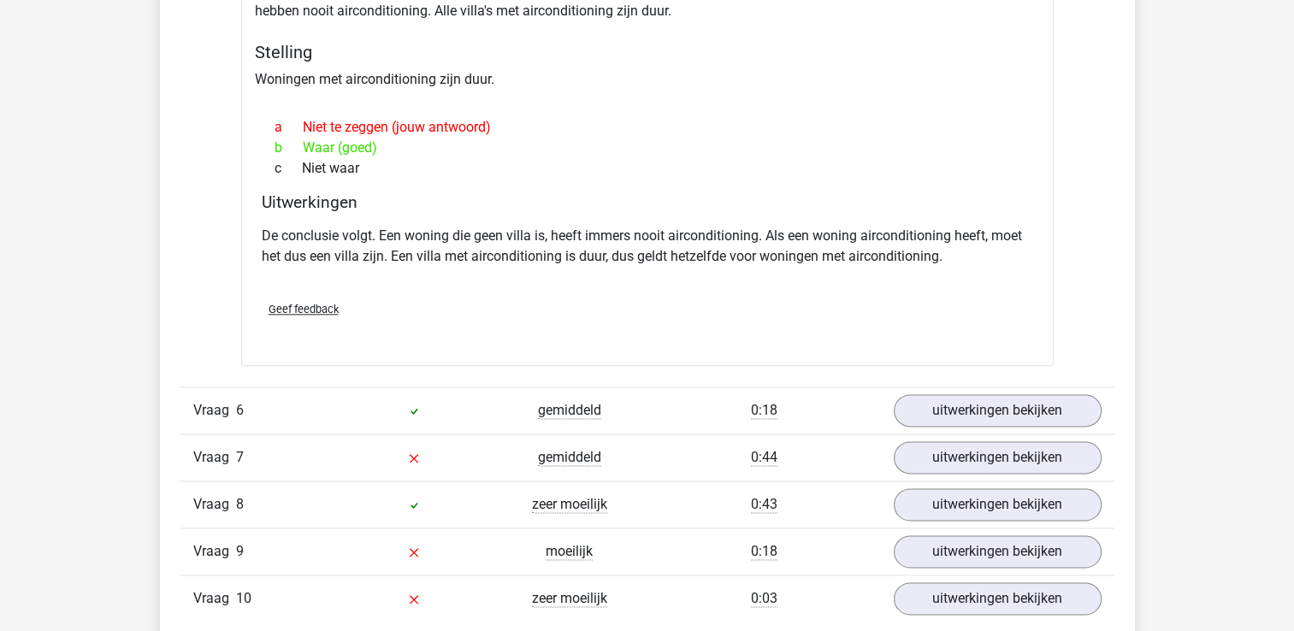
scroll to position [2224, 0]
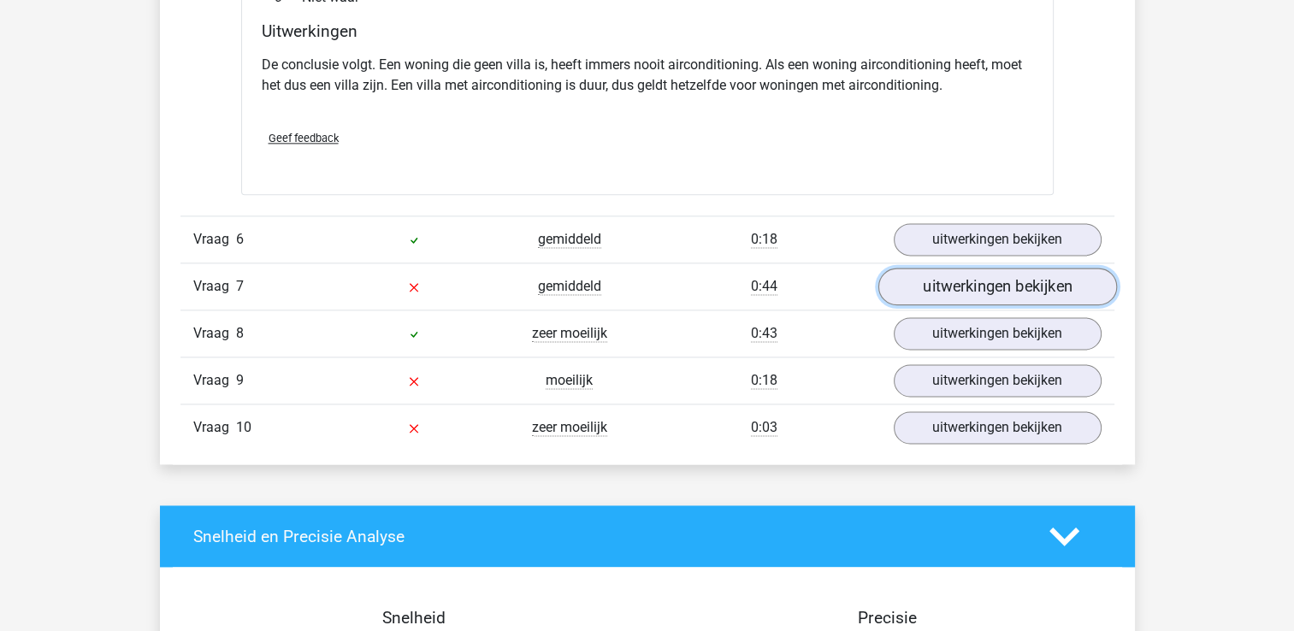
click at [1065, 268] on link "uitwerkingen bekijken" at bounding box center [996, 287] width 239 height 38
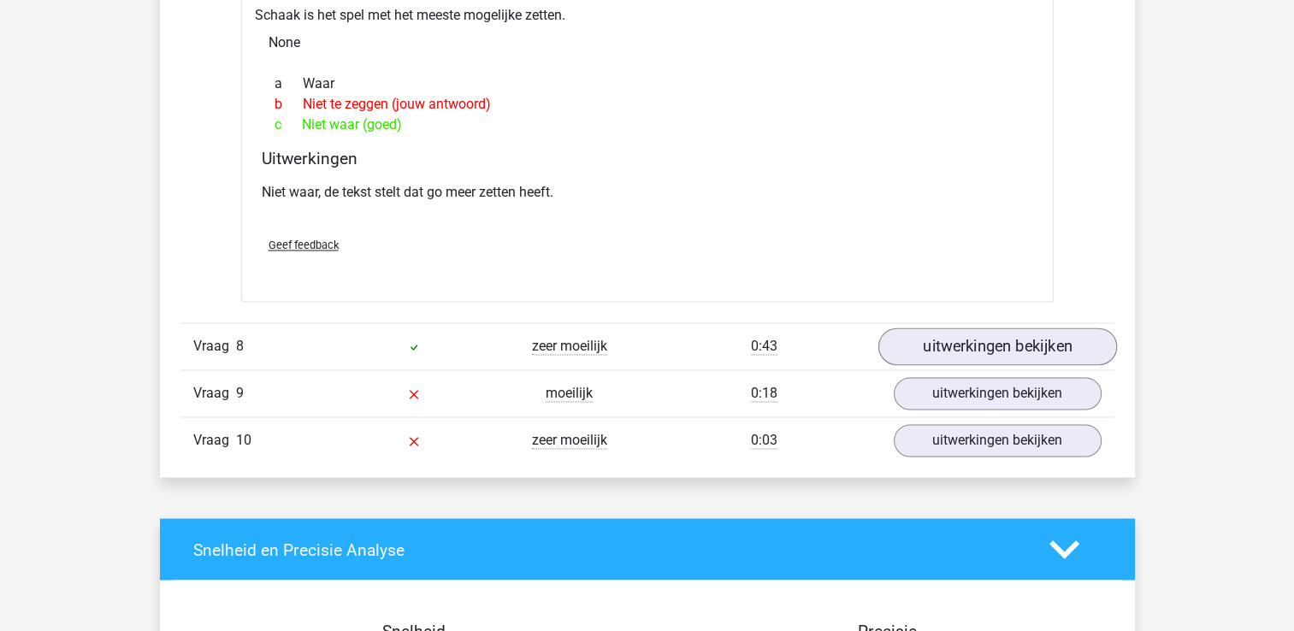
scroll to position [2822, 0]
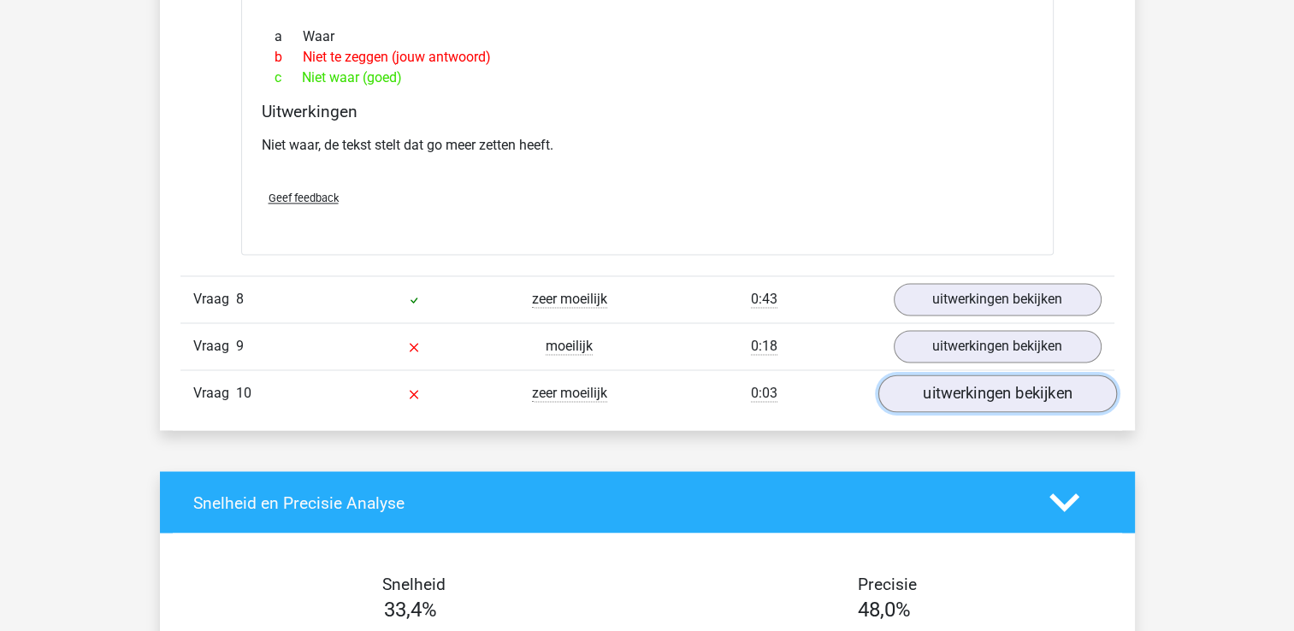
click at [975, 375] on link "uitwerkingen bekijken" at bounding box center [996, 394] width 239 height 38
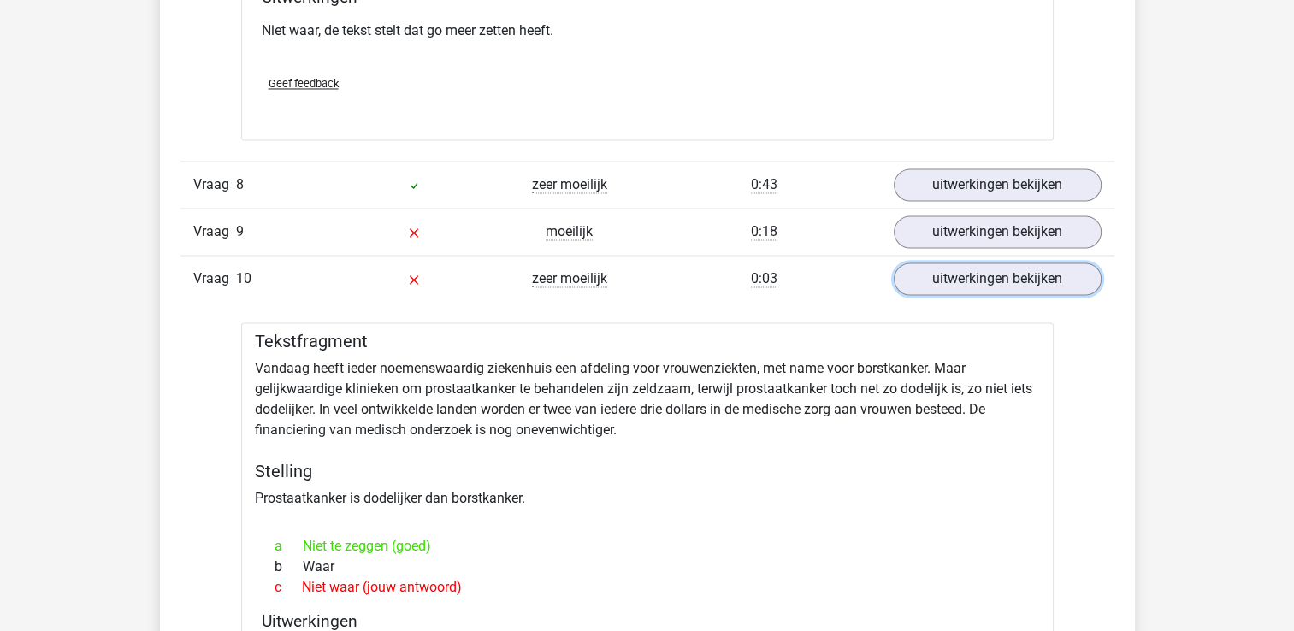
scroll to position [2908, 0]
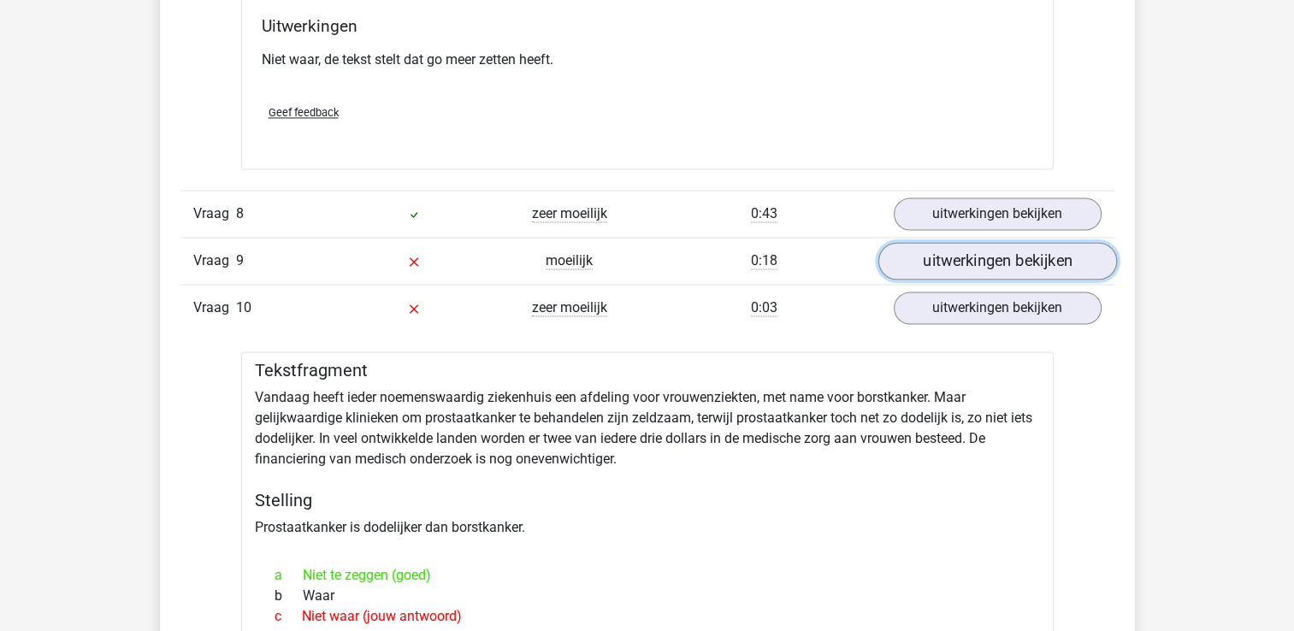
click at [946, 242] on link "uitwerkingen bekijken" at bounding box center [996, 261] width 239 height 38
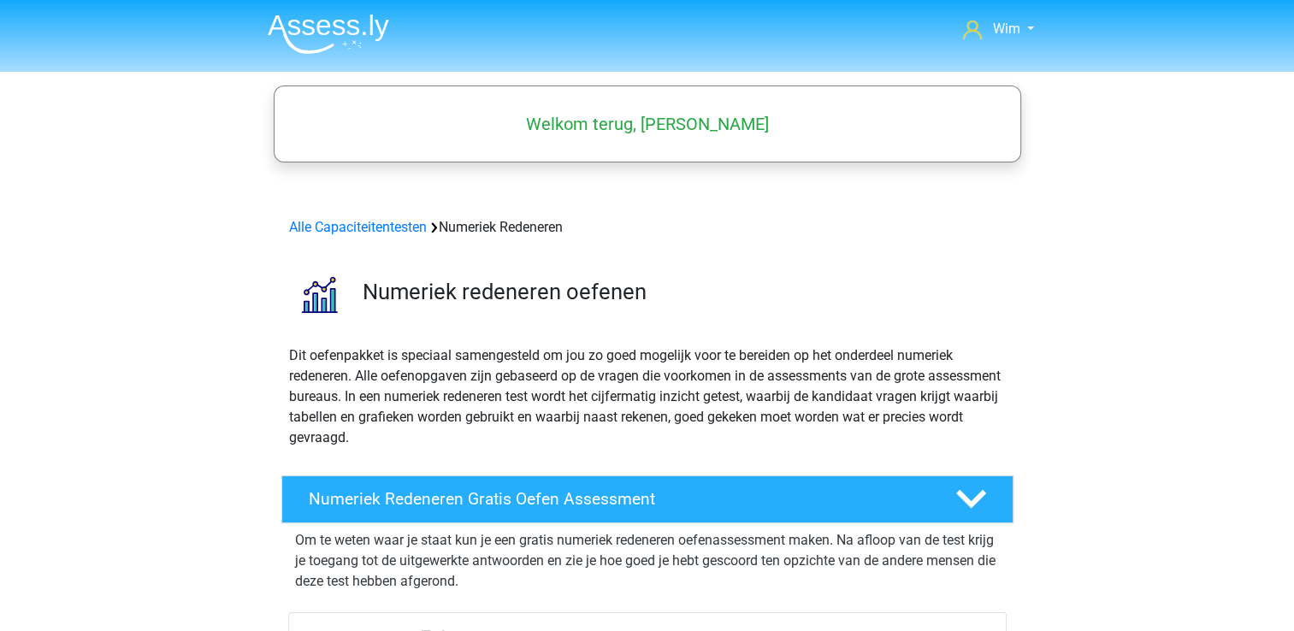
click at [308, 19] on img at bounding box center [328, 34] width 121 height 40
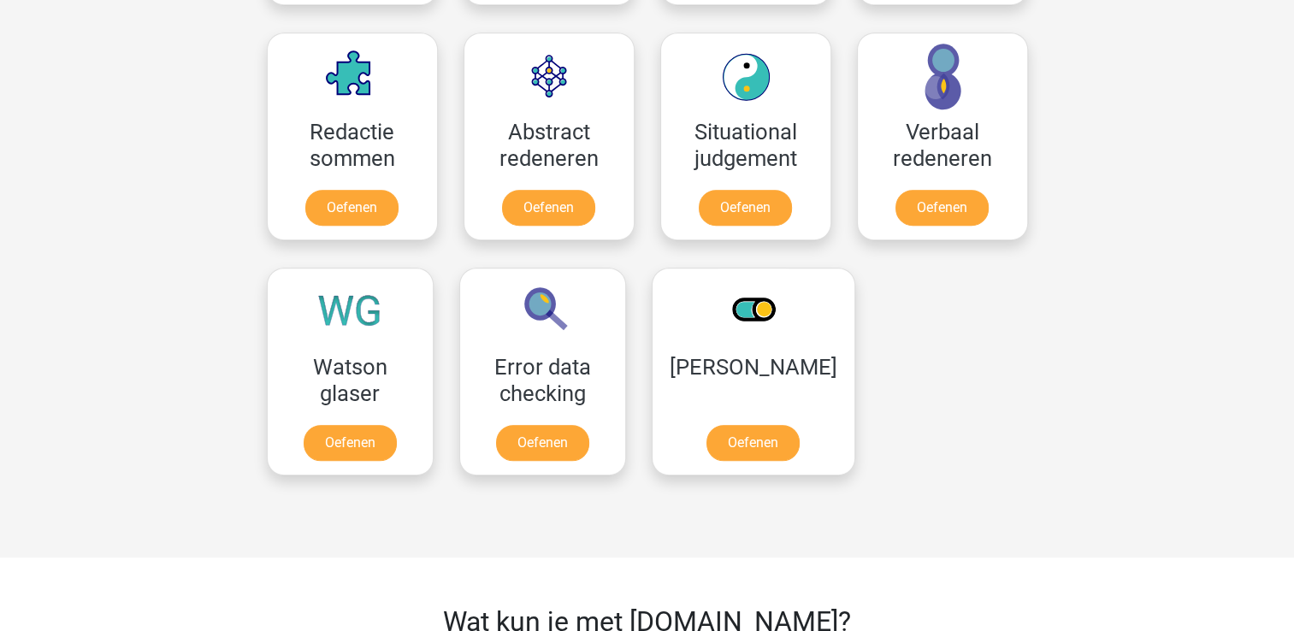
scroll to position [1283, 0]
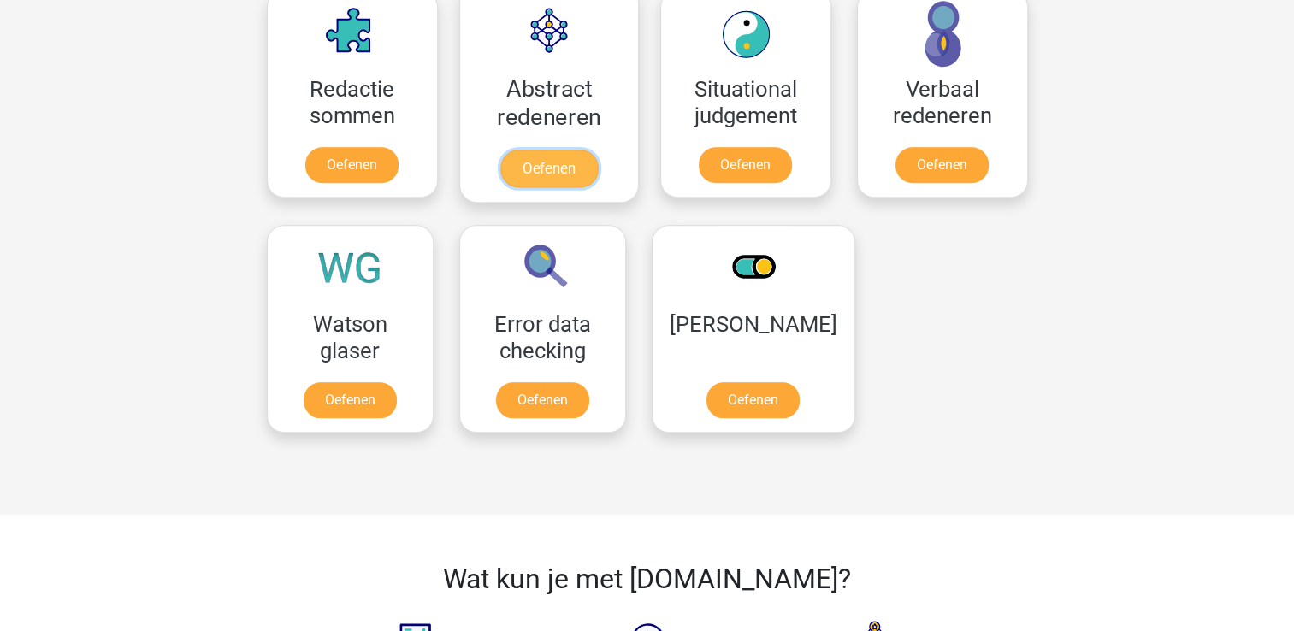
click at [577, 150] on link "Oefenen" at bounding box center [547, 169] width 97 height 38
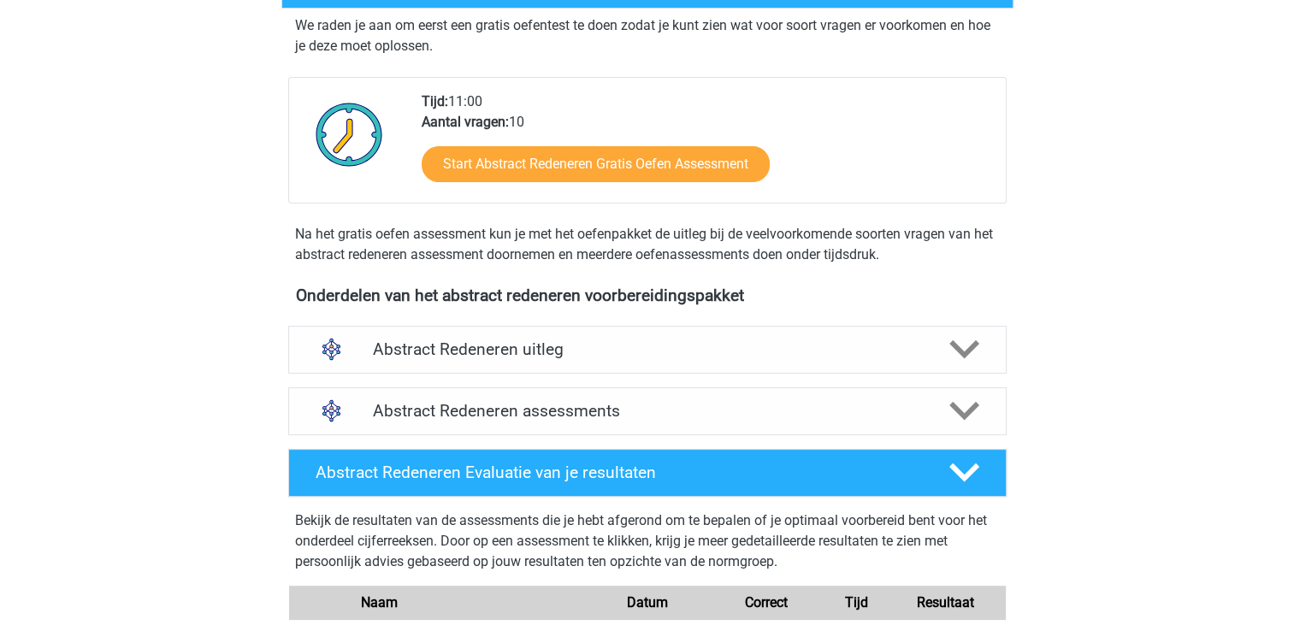
scroll to position [257, 0]
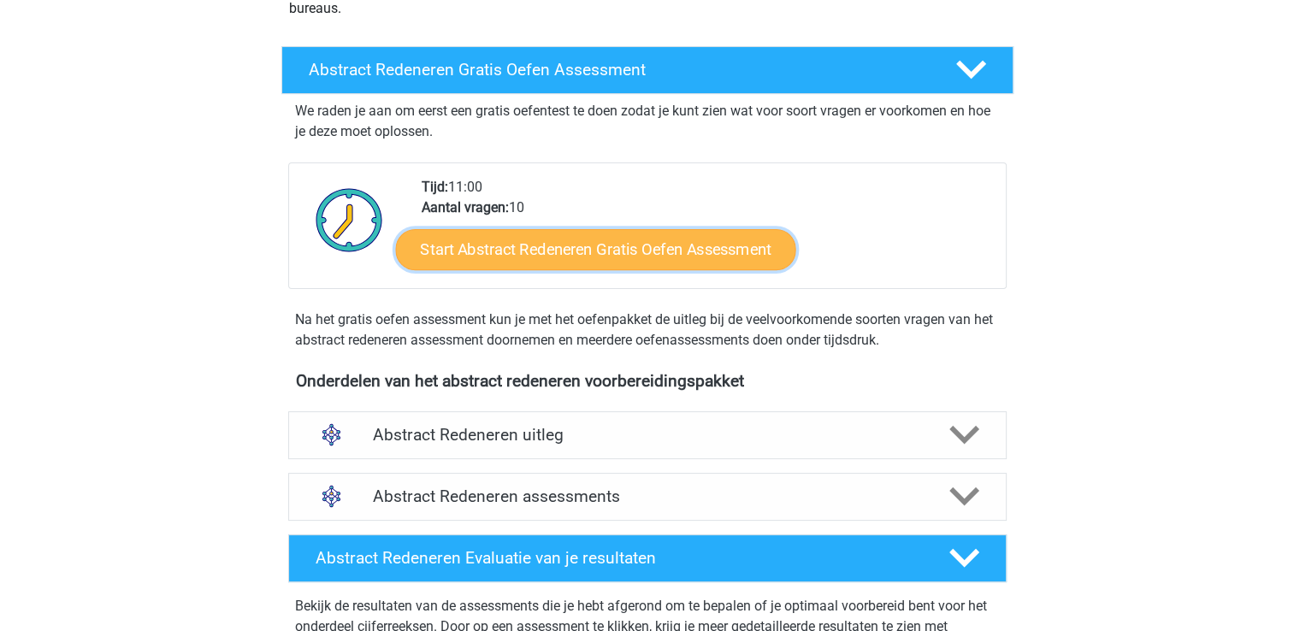
click at [619, 245] on link "Start Abstract Redeneren Gratis Oefen Assessment" at bounding box center [595, 248] width 400 height 41
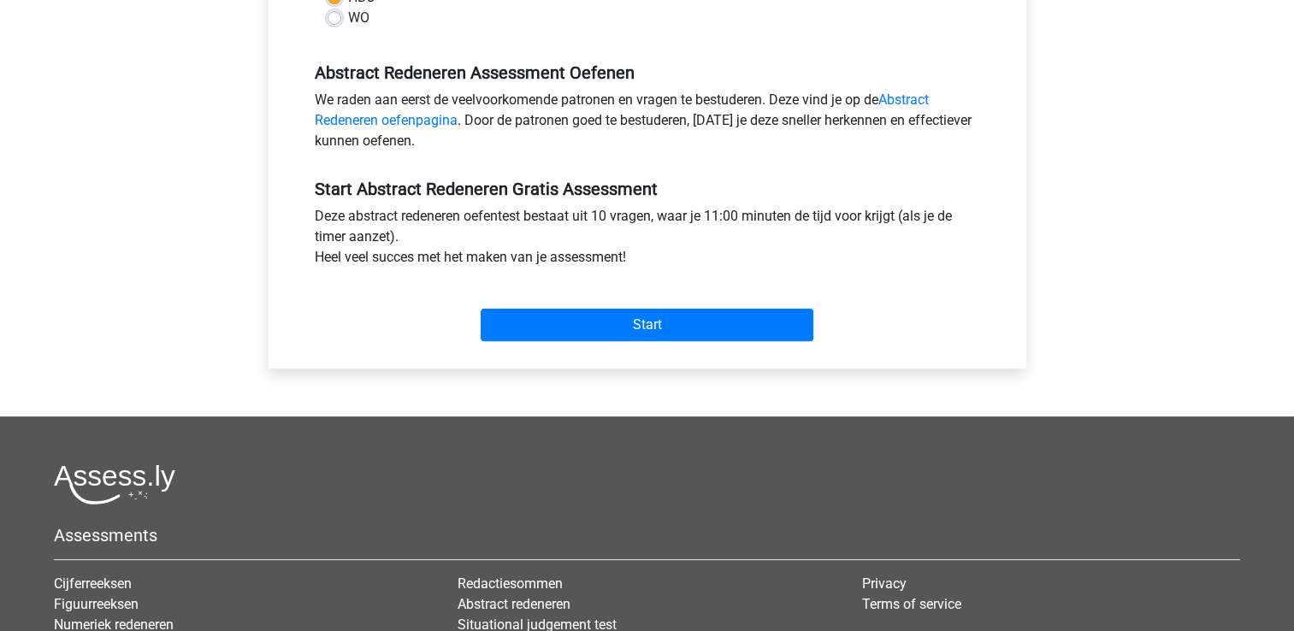
scroll to position [513, 0]
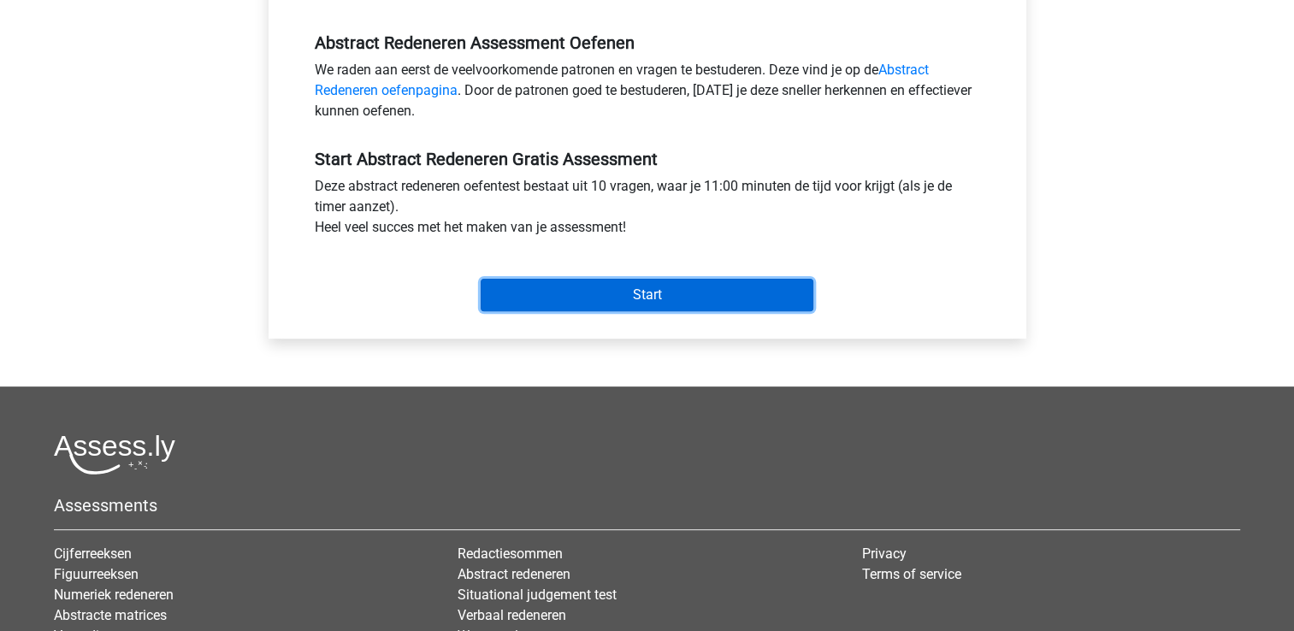
click at [616, 295] on input "Start" at bounding box center [647, 295] width 333 height 32
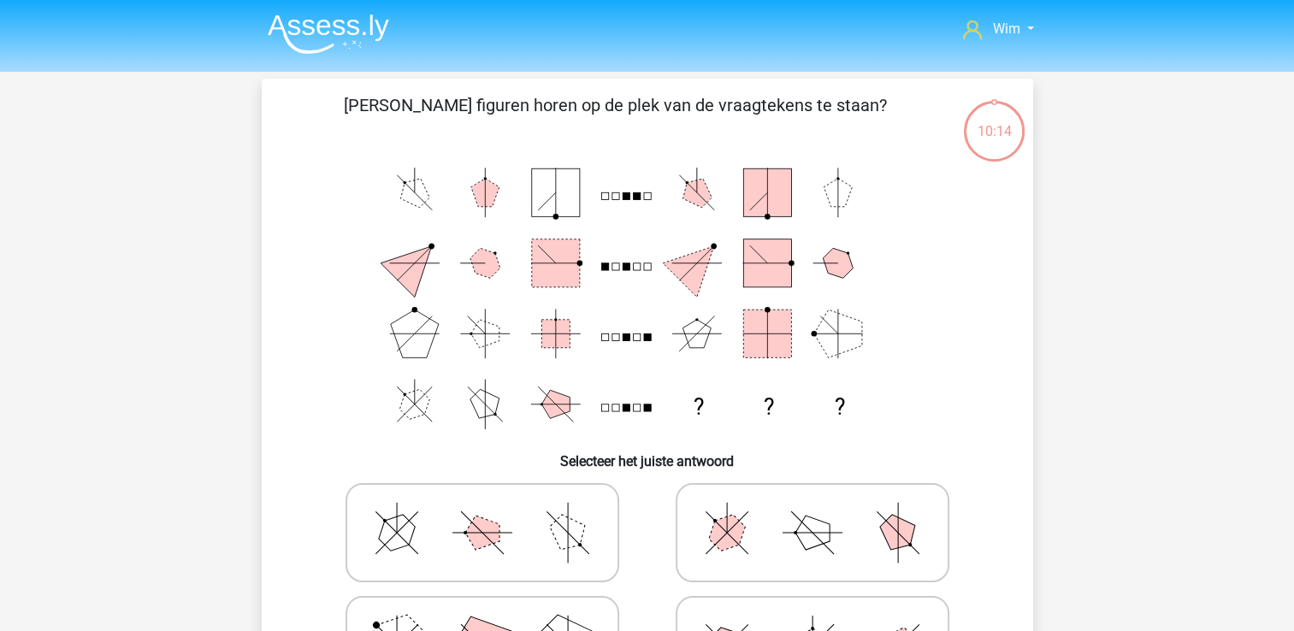
click at [299, 23] on img at bounding box center [328, 34] width 121 height 40
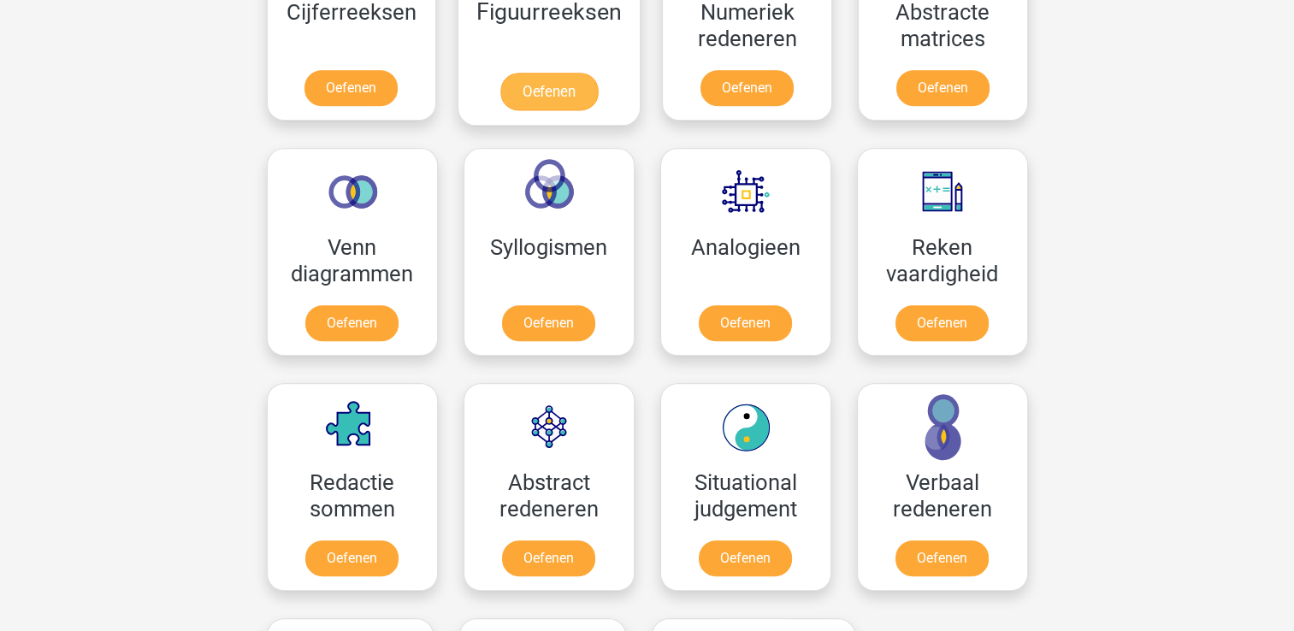
scroll to position [941, 0]
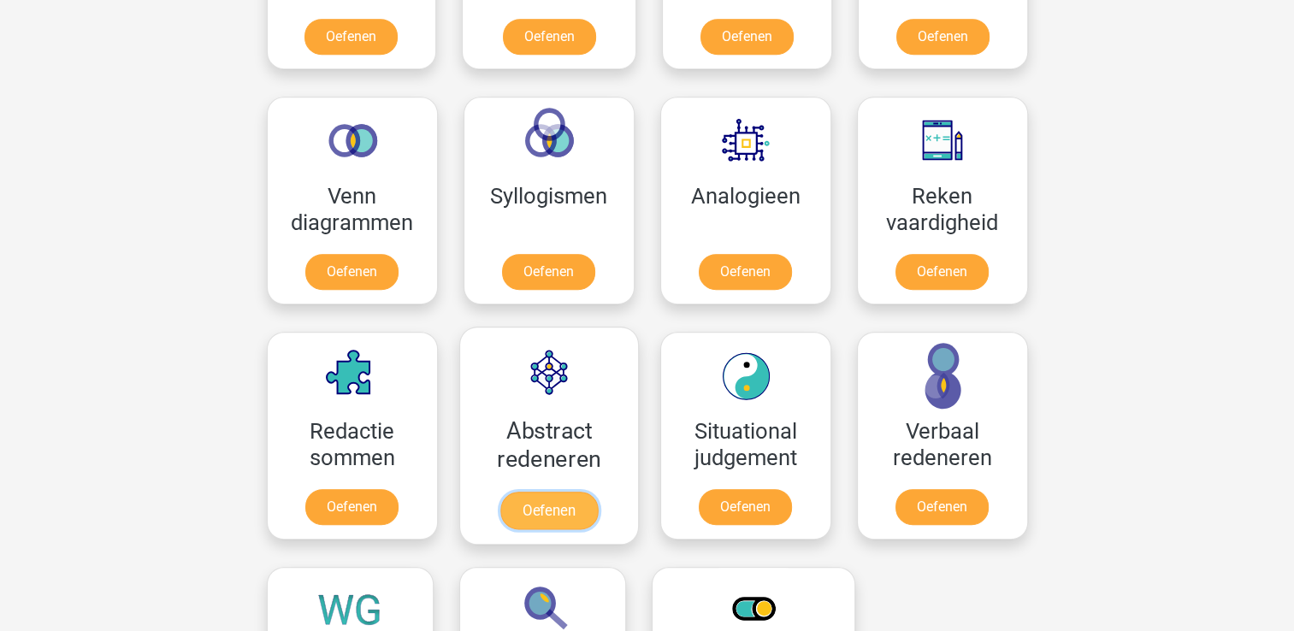
click at [592, 492] on link "Oefenen" at bounding box center [547, 511] width 97 height 38
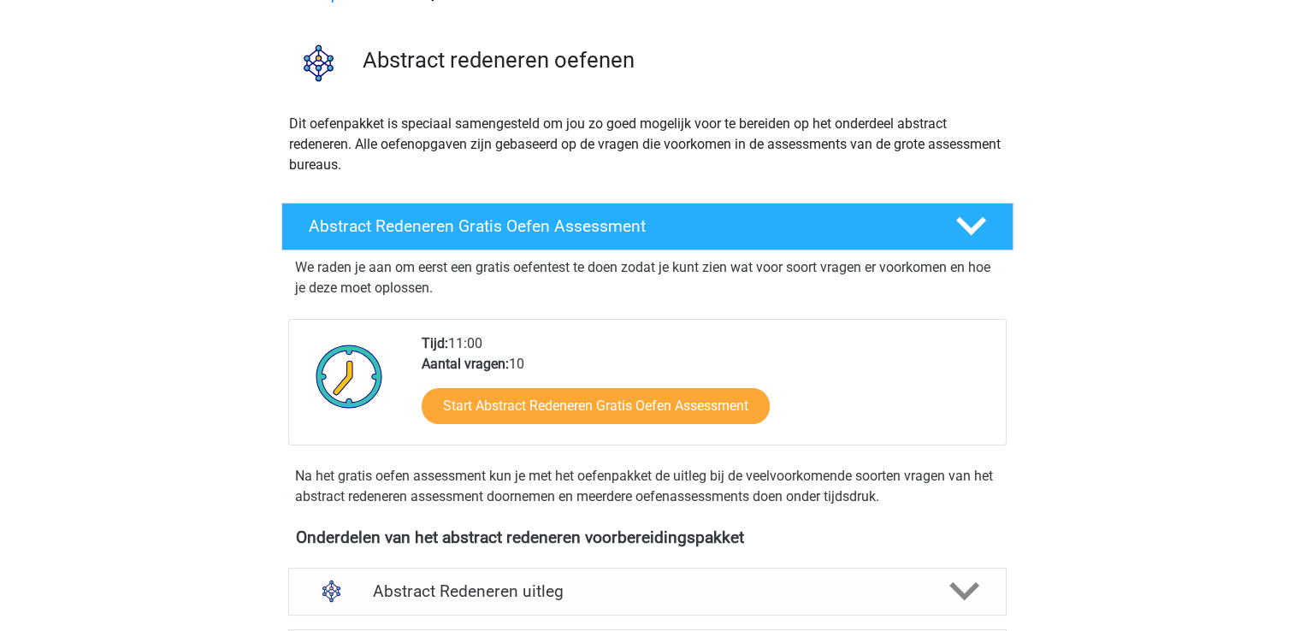
scroll to position [513, 0]
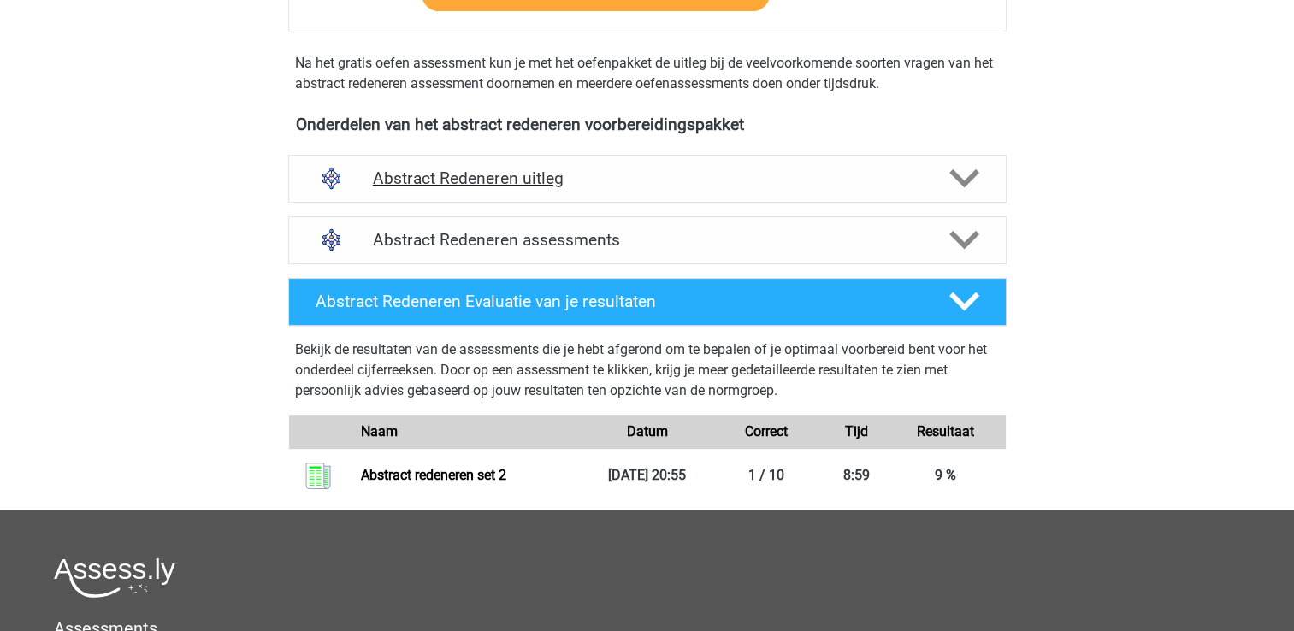
click at [951, 175] on icon at bounding box center [964, 178] width 30 height 30
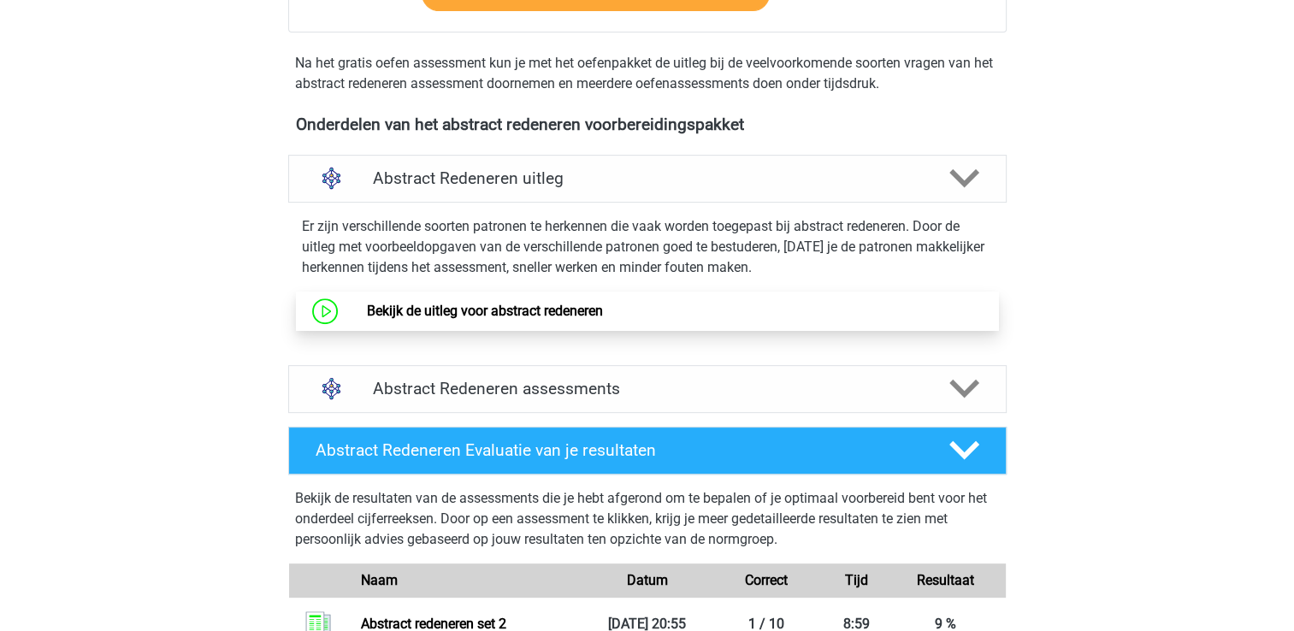
click at [451, 319] on link "Bekijk de uitleg voor abstract redeneren" at bounding box center [485, 311] width 236 height 16
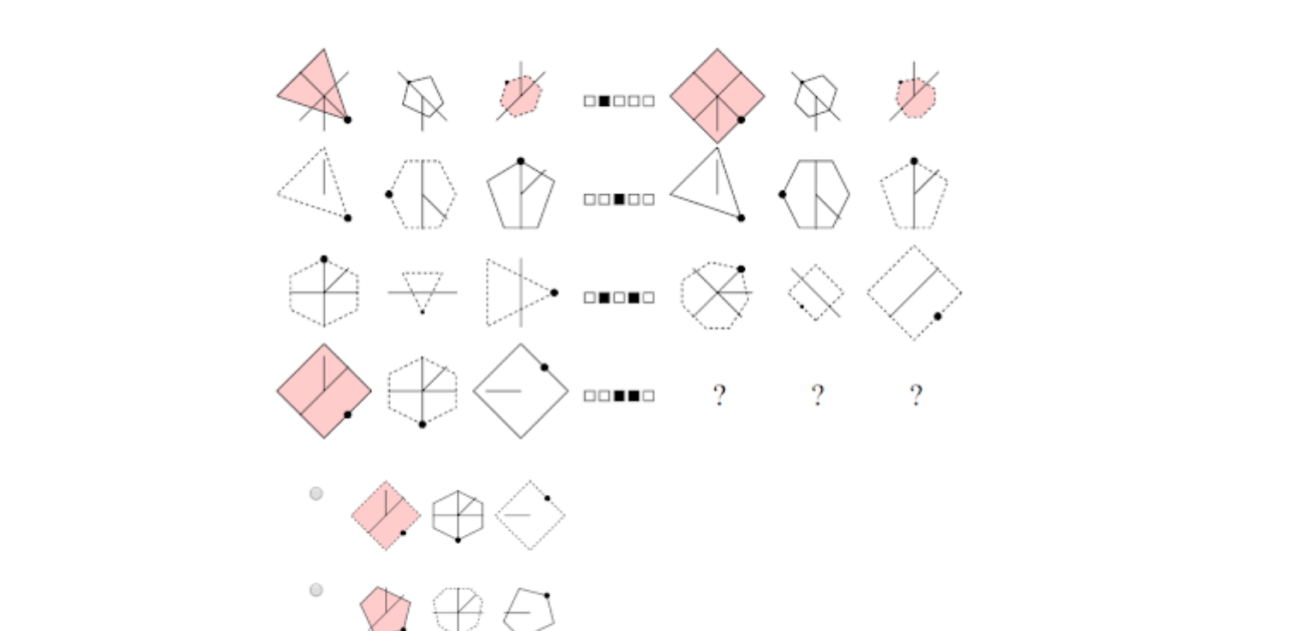
scroll to position [428, 0]
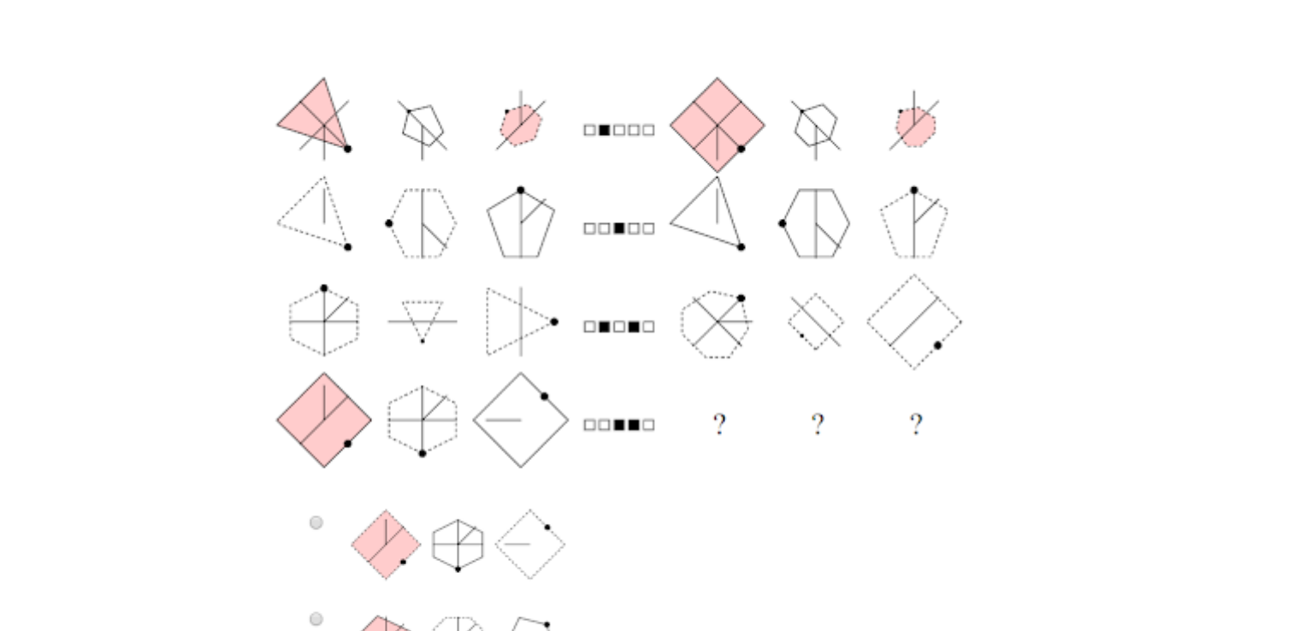
drag, startPoint x: 520, startPoint y: 357, endPoint x: 1173, endPoint y: 270, distance: 659.2
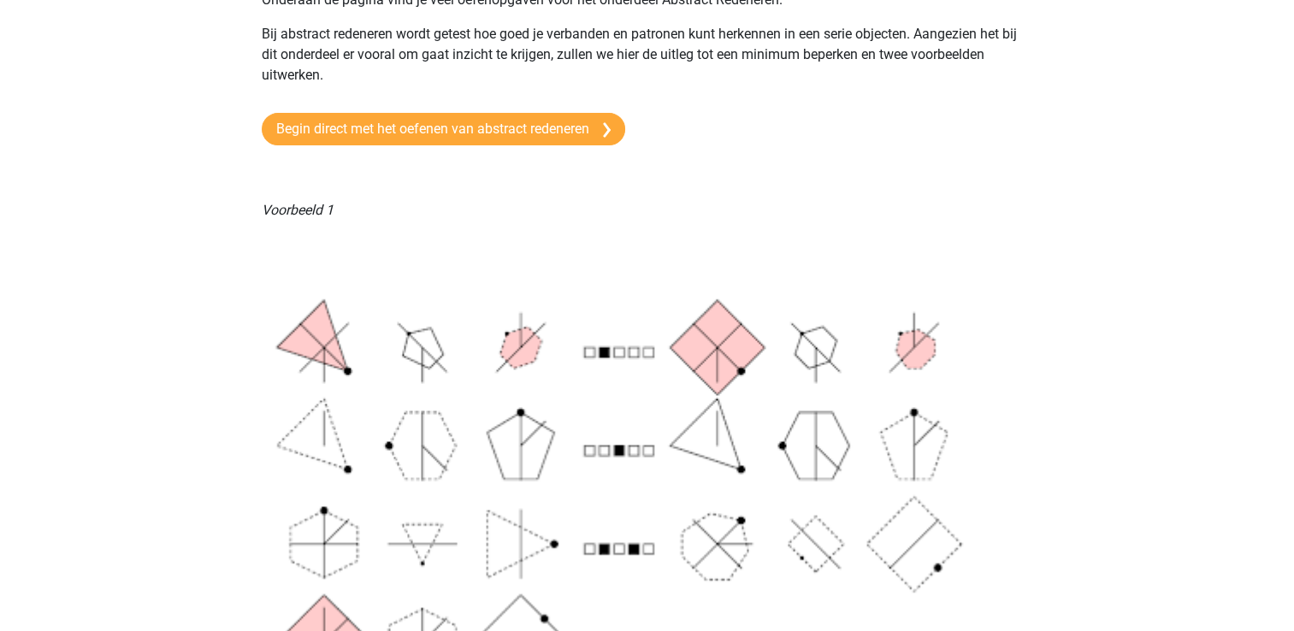
scroll to position [0, 0]
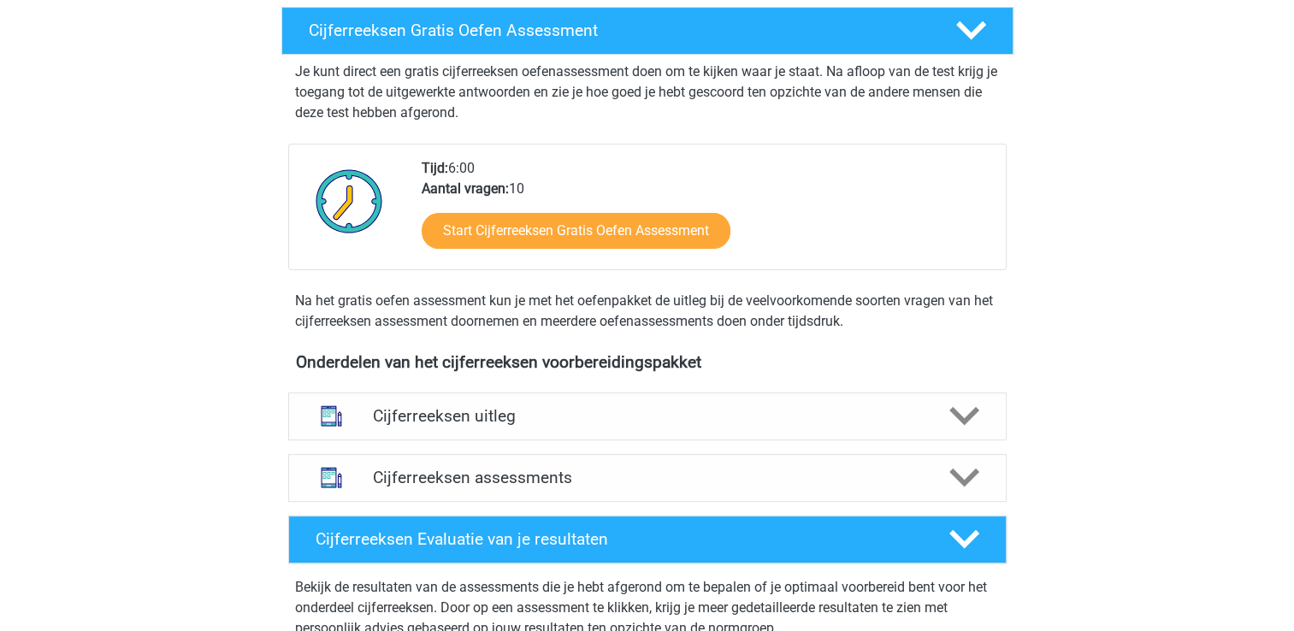
scroll to position [513, 0]
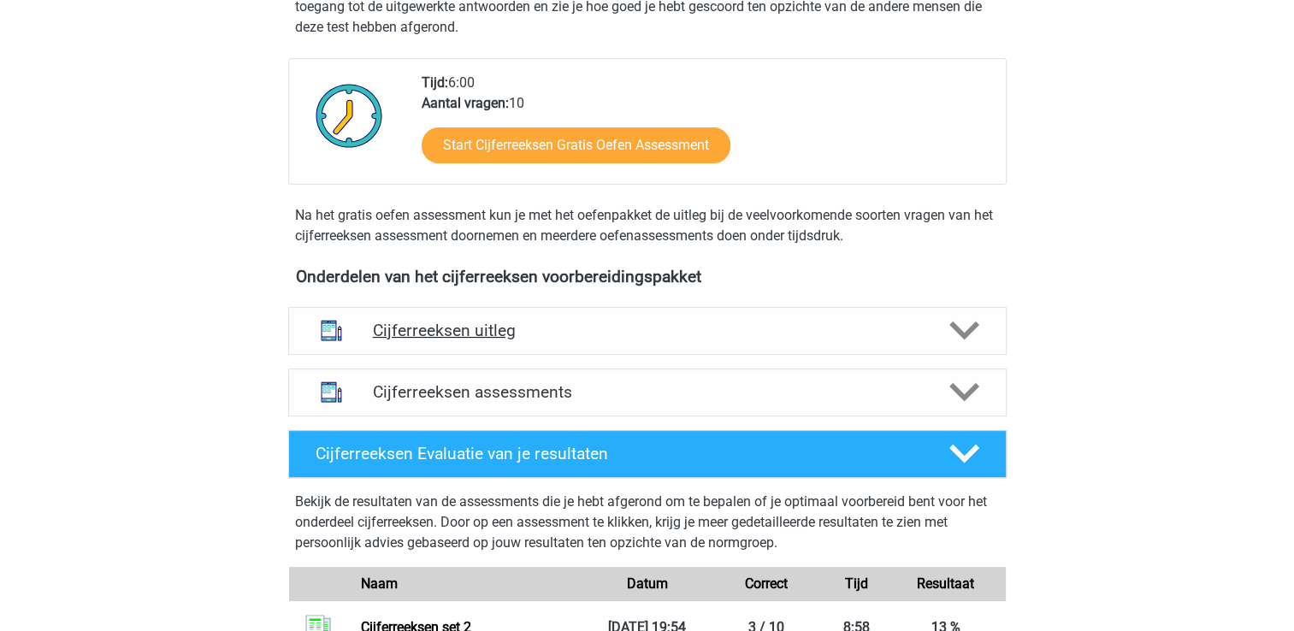
click at [491, 340] on h4 "Cijferreeksen uitleg" at bounding box center [647, 331] width 549 height 20
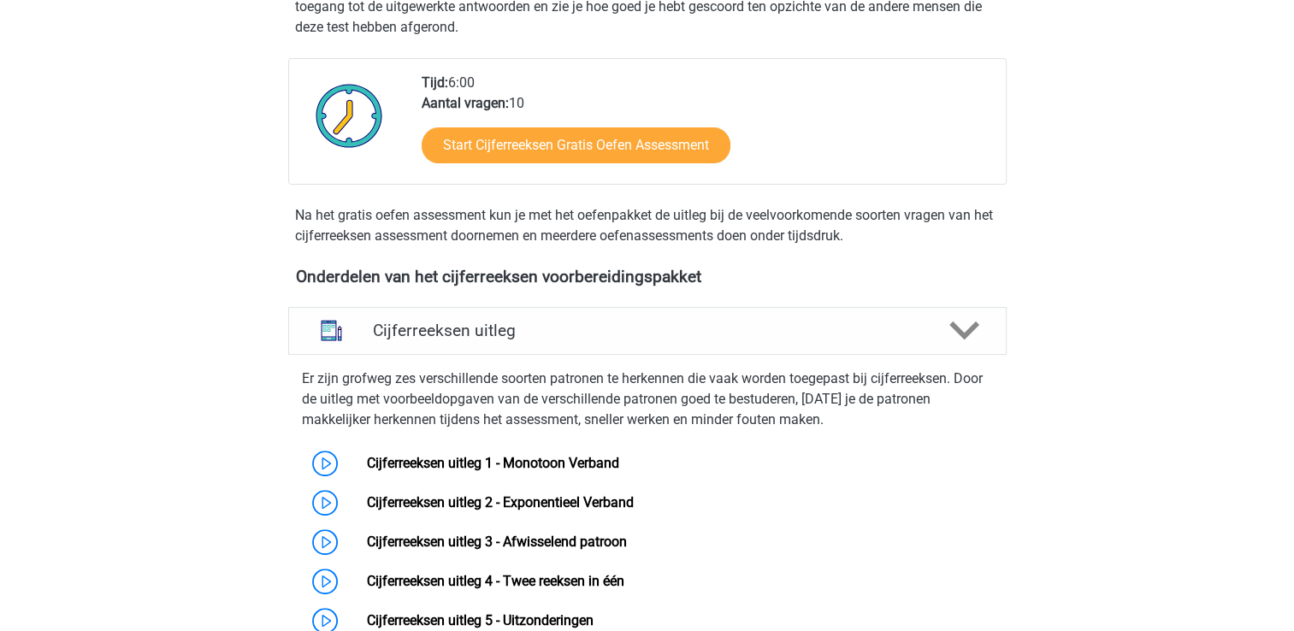
scroll to position [599, 0]
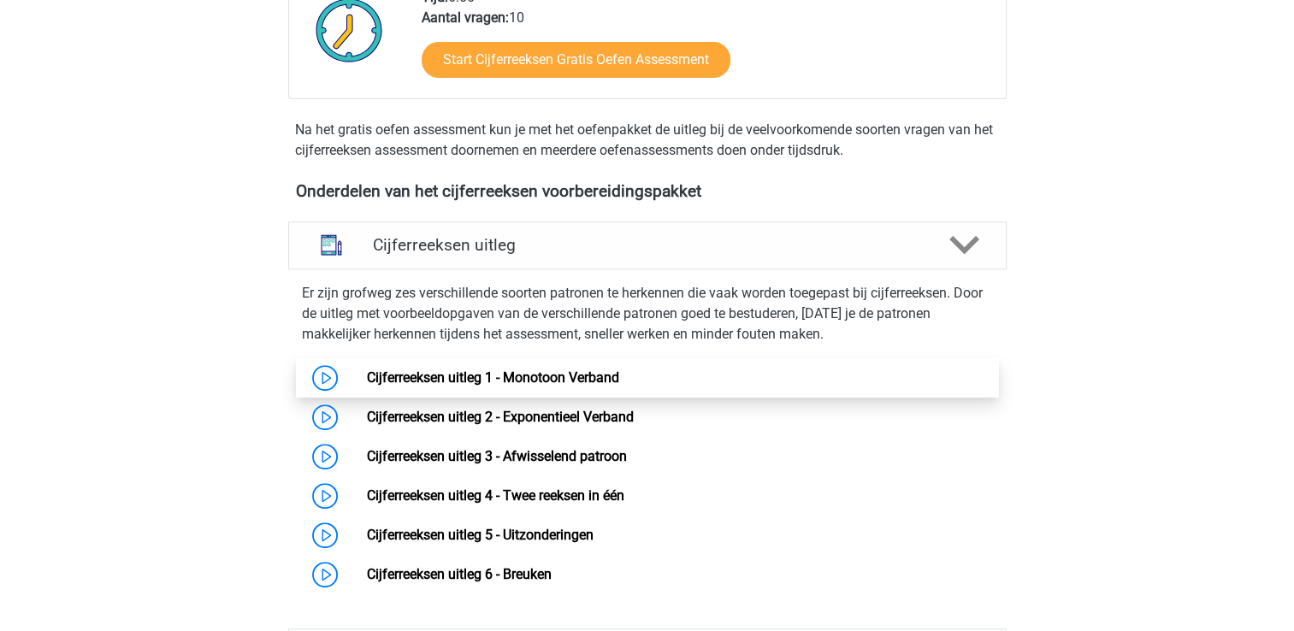
click at [434, 386] on link "Cijferreeksen uitleg 1 - Monotoon Verband" at bounding box center [493, 377] width 252 height 16
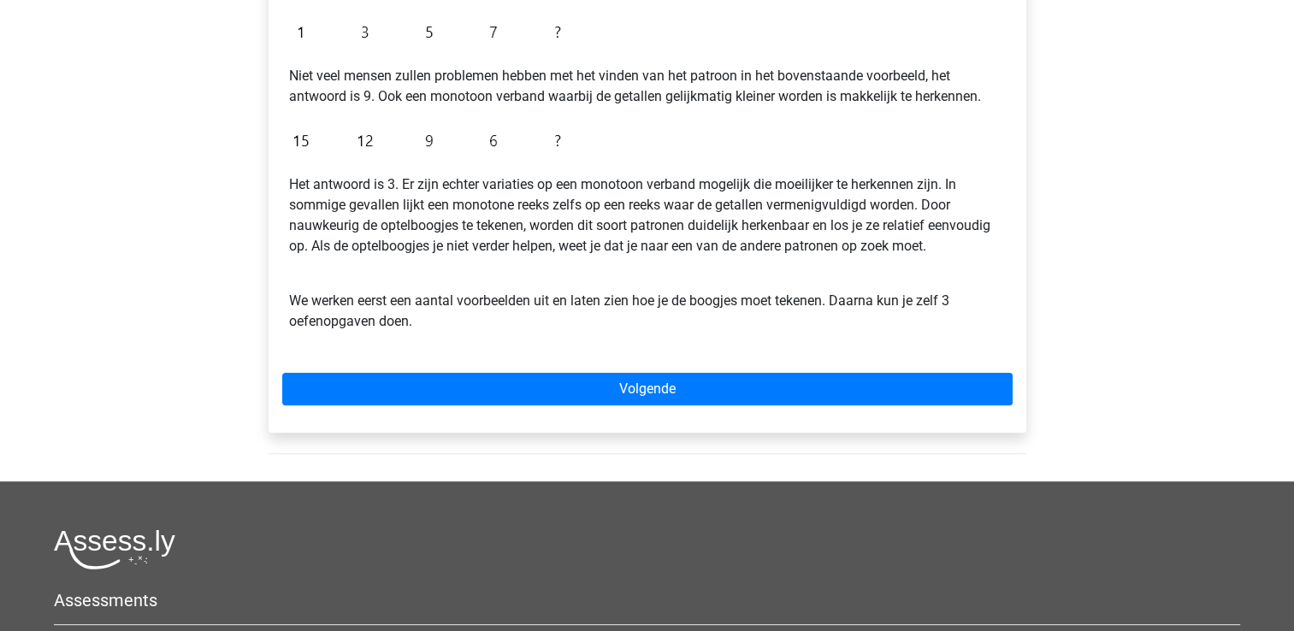
scroll to position [428, 0]
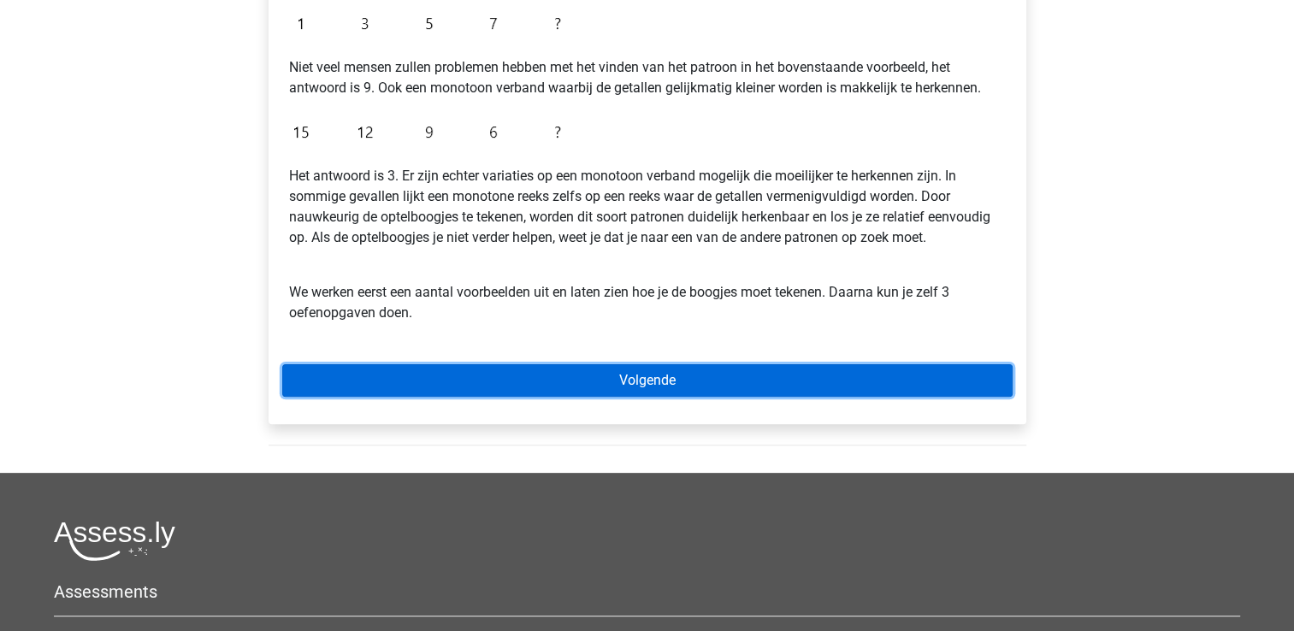
click at [495, 381] on link "Volgende" at bounding box center [647, 380] width 730 height 32
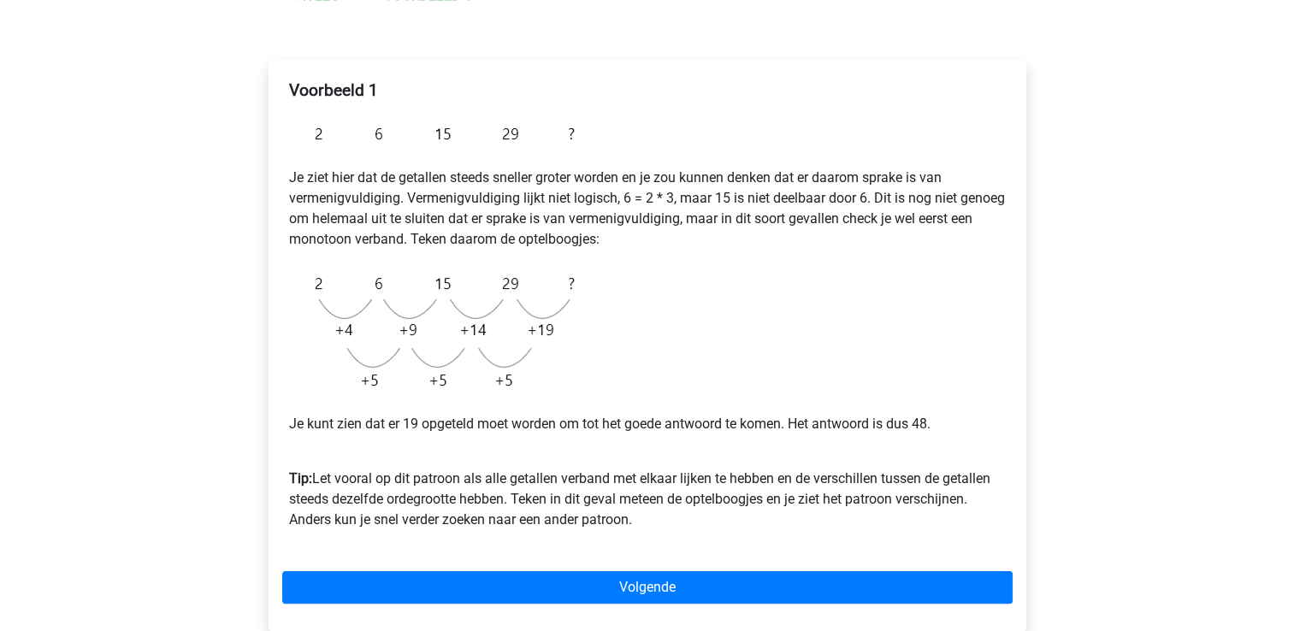
scroll to position [171, 0]
